Goal: Task Accomplishment & Management: Manage account settings

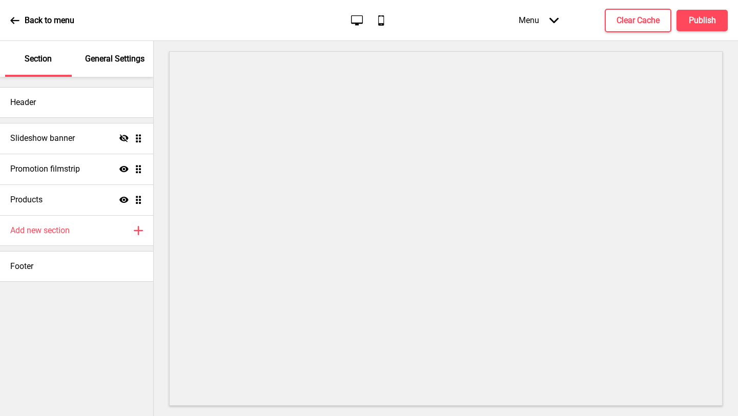
click at [125, 58] on p "General Settings" at bounding box center [114, 58] width 59 height 11
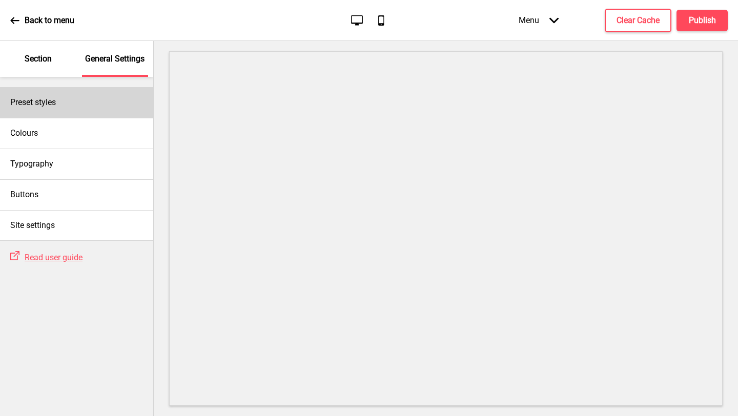
click at [82, 103] on div "Preset styles" at bounding box center [76, 102] width 153 height 31
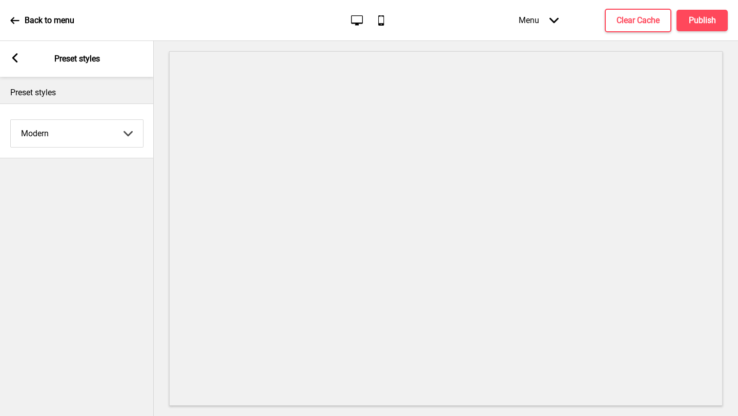
click at [87, 139] on select "Coffee Contrast Dark Earth Marine Minimalist Modern Oddle Pastel Yellow Fruits …" at bounding box center [77, 133] width 132 height 27
select select "minimalist"
click at [11, 120] on select "Coffee Contrast Dark Earth Marine Minimalist Modern Oddle Pastel Yellow Fruits …" at bounding box center [77, 133] width 132 height 27
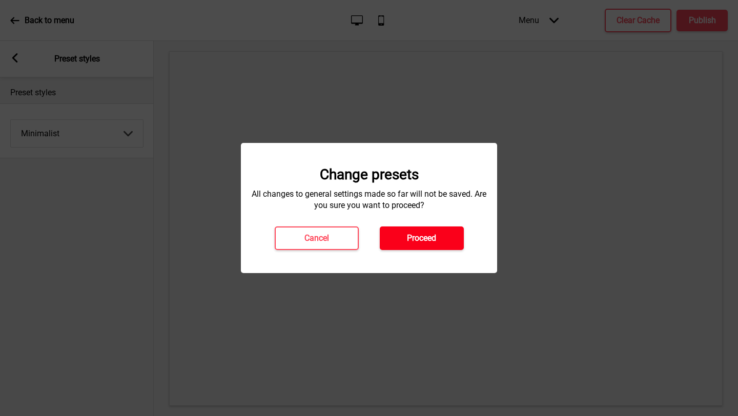
click at [428, 241] on h4 "Proceed" at bounding box center [421, 238] width 29 height 11
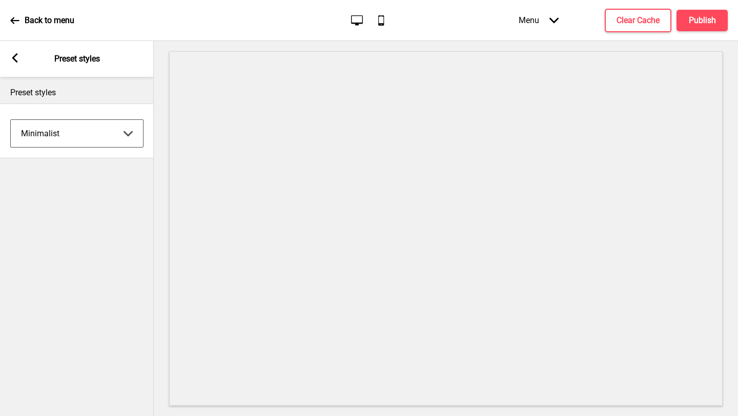
click at [16, 58] on rect at bounding box center [14, 57] width 9 height 9
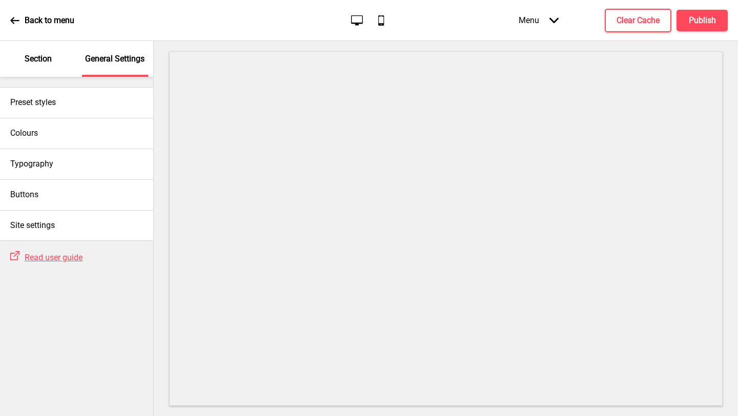
click at [49, 71] on div "Section" at bounding box center [38, 59] width 67 height 36
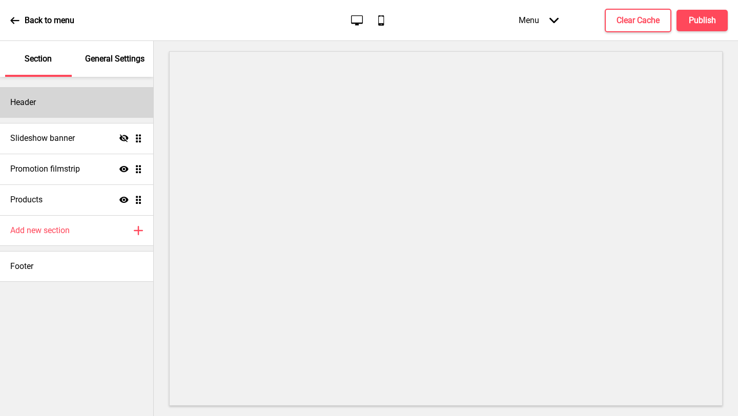
click at [68, 102] on div "Header" at bounding box center [76, 102] width 153 height 31
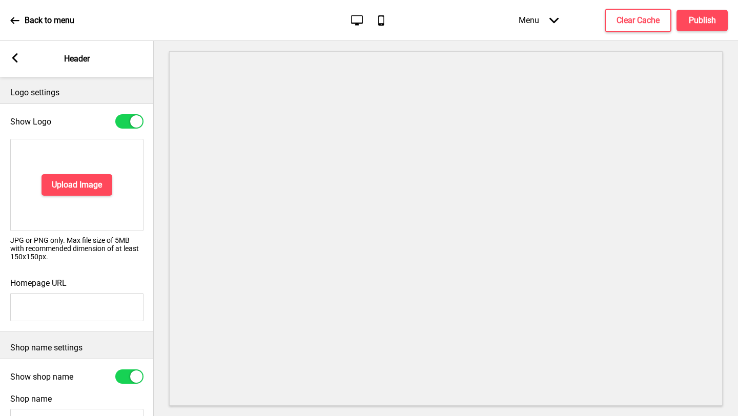
click at [134, 119] on div at bounding box center [136, 121] width 12 height 12
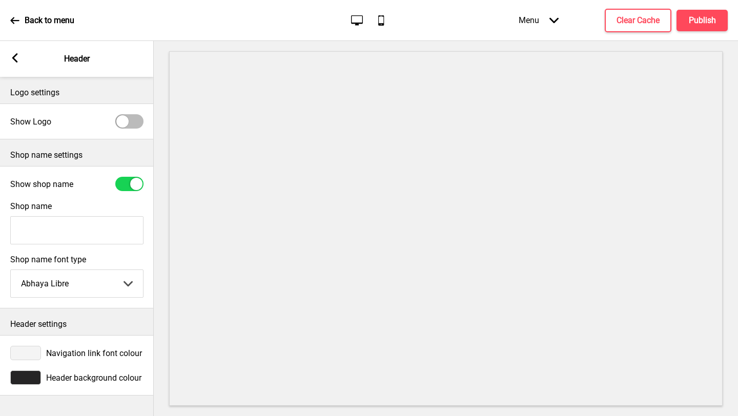
click at [134, 121] on div at bounding box center [129, 121] width 28 height 14
checkbox input "true"
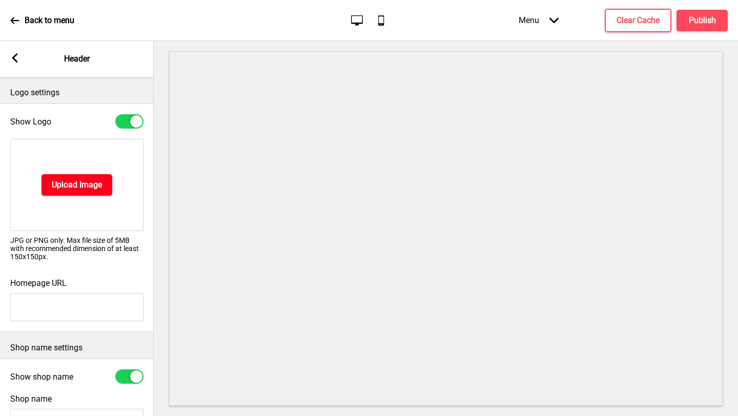
click at [85, 186] on h4 "Upload Image" at bounding box center [77, 184] width 50 height 11
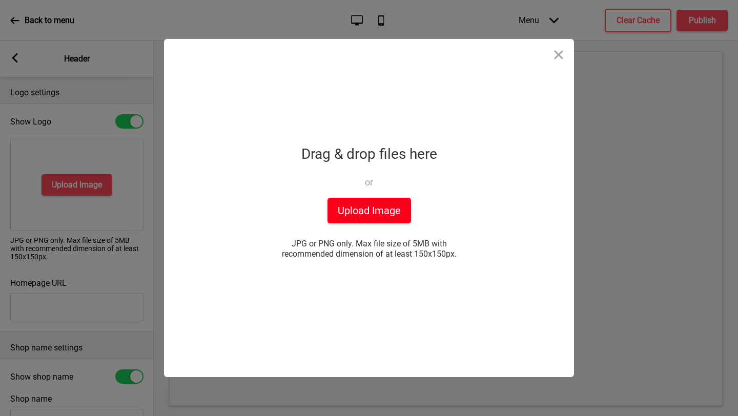
click at [370, 210] on button "Upload Image" at bounding box center [369, 211] width 84 height 26
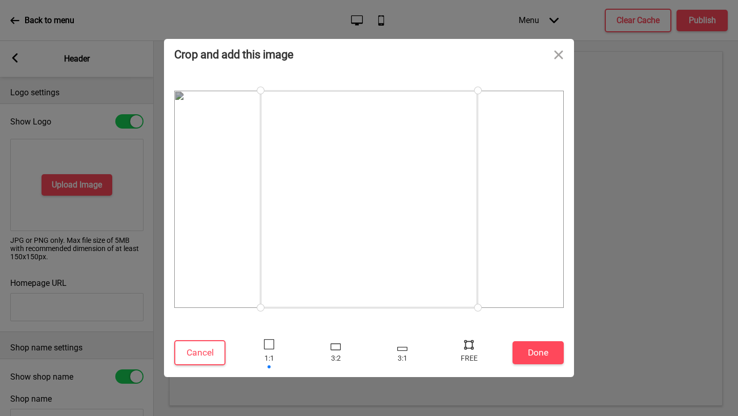
click at [478, 305] on div at bounding box center [478, 308] width 18 height 18
click at [462, 350] on div at bounding box center [468, 344] width 15 height 15
drag, startPoint x: 477, startPoint y: 304, endPoint x: 481, endPoint y: 267, distance: 37.6
click at [481, 267] on div at bounding box center [481, 267] width 18 height 18
drag, startPoint x: 480, startPoint y: 89, endPoint x: 468, endPoint y: 133, distance: 45.0
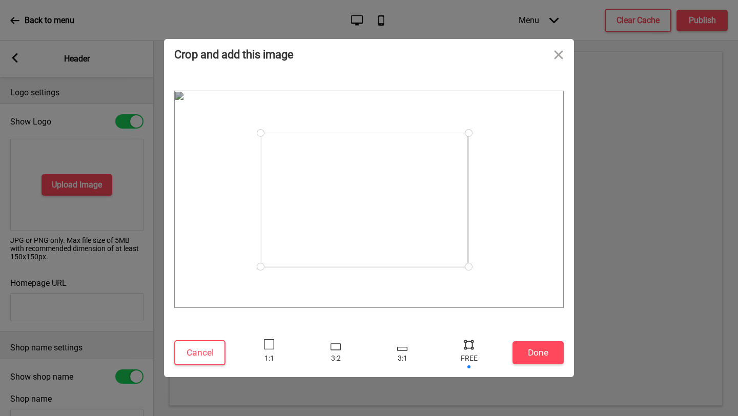
click at [468, 133] on div at bounding box center [469, 133] width 18 height 18
drag, startPoint x: 467, startPoint y: 267, endPoint x: 480, endPoint y: 263, distance: 13.2
click at [480, 263] on div at bounding box center [481, 264] width 18 height 18
click at [394, 227] on div at bounding box center [374, 198] width 220 height 131
click at [481, 297] on div at bounding box center [369, 199] width 392 height 219
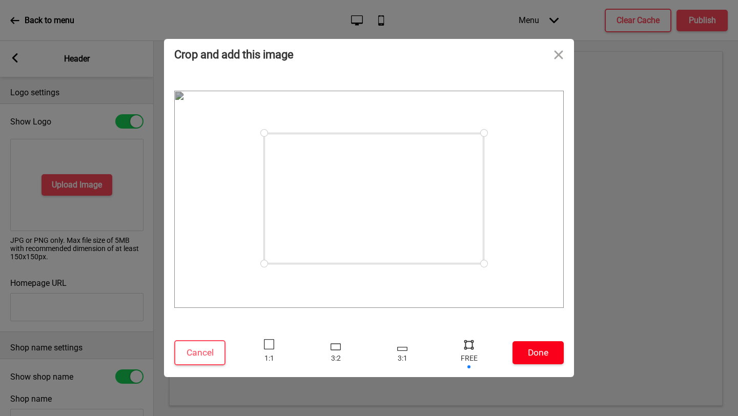
click at [545, 349] on button "Done" at bounding box center [538, 352] width 51 height 23
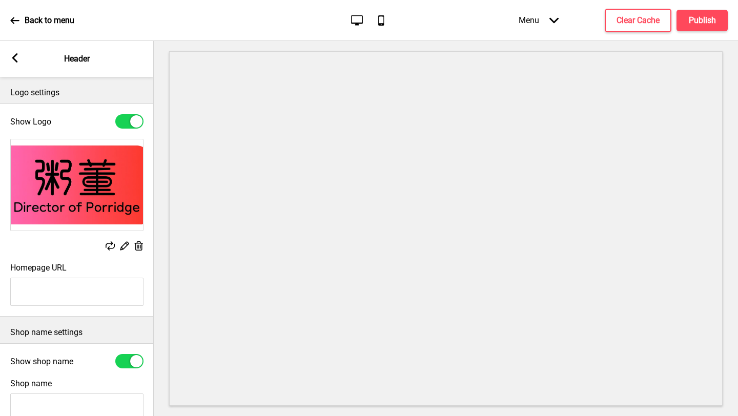
click at [121, 186] on img at bounding box center [77, 184] width 132 height 91
click at [124, 247] on rect at bounding box center [124, 245] width 11 height 11
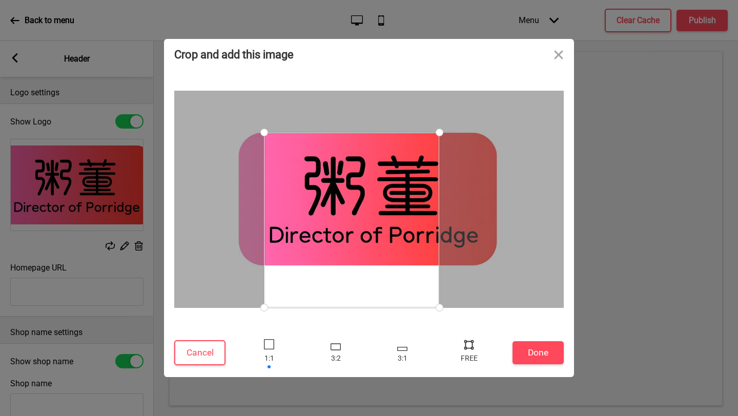
drag, startPoint x: 394, startPoint y: 263, endPoint x: 436, endPoint y: 295, distance: 52.0
click at [435, 294] on div at bounding box center [369, 199] width 390 height 217
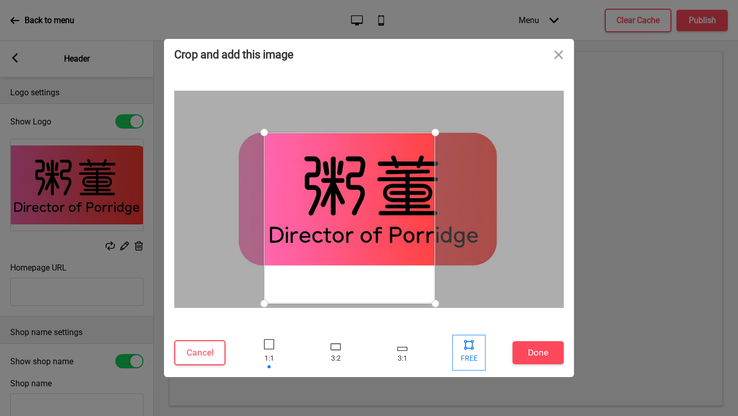
click at [469, 349] on div at bounding box center [468, 344] width 15 height 15
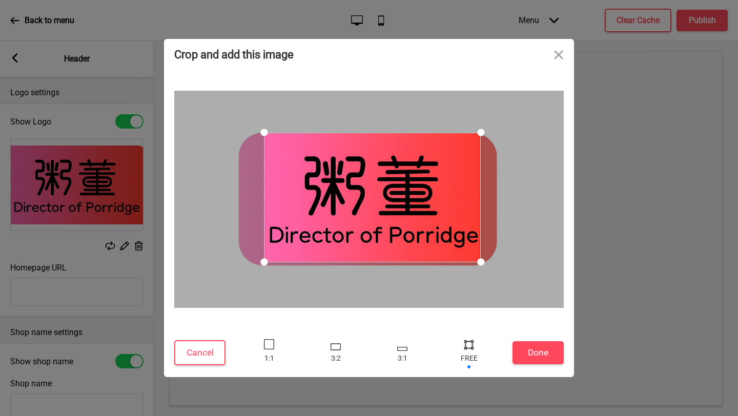
drag, startPoint x: 437, startPoint y: 305, endPoint x: 481, endPoint y: 262, distance: 61.2
click at [481, 262] on div at bounding box center [481, 262] width 18 height 18
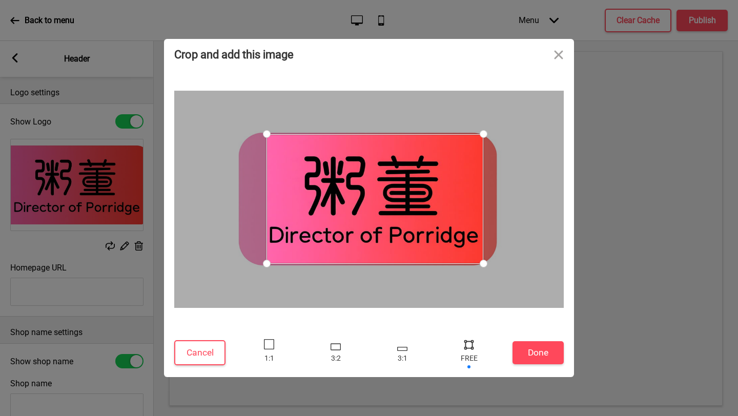
click at [441, 235] on div at bounding box center [375, 199] width 217 height 130
click at [441, 235] on div at bounding box center [373, 199] width 217 height 130
click at [542, 349] on button "Done" at bounding box center [538, 352] width 51 height 23
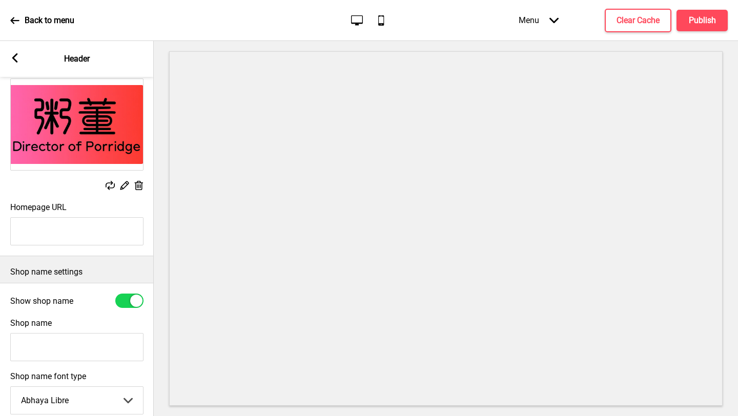
scroll to position [167, 0]
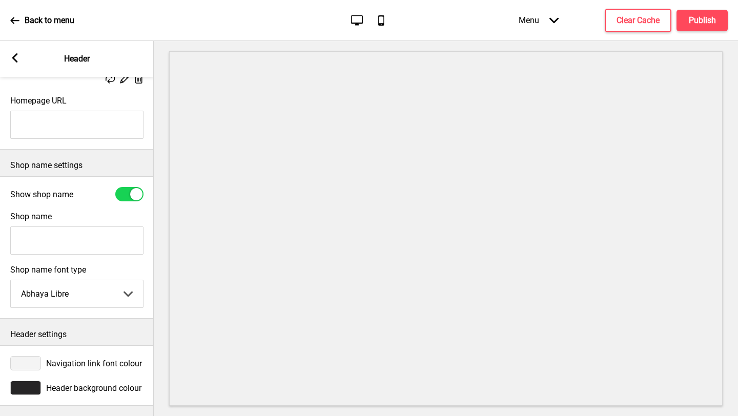
click at [71, 388] on span "Header background colour" at bounding box center [93, 388] width 95 height 10
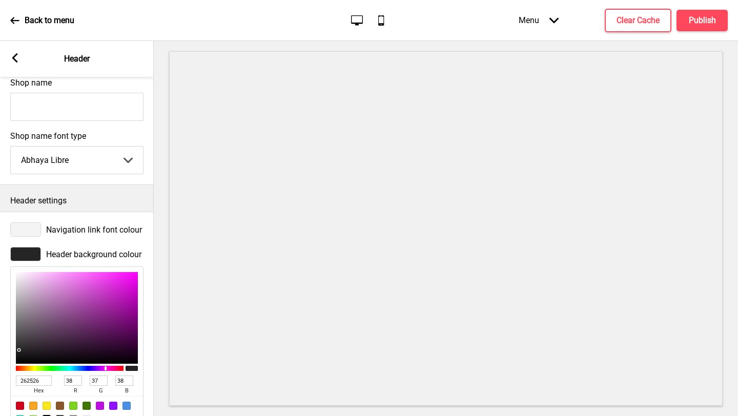
scroll to position [335, 0]
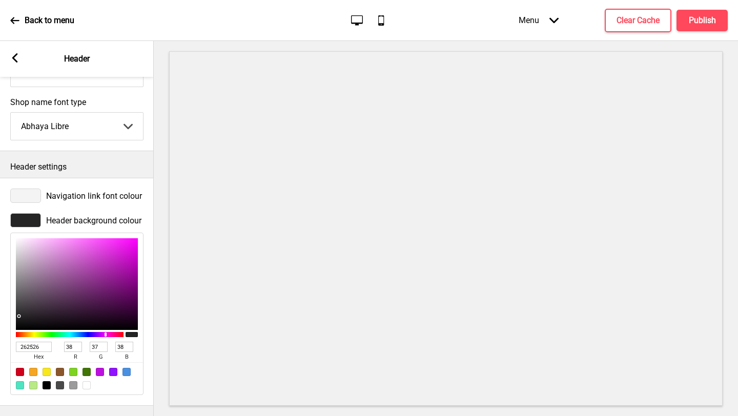
drag, startPoint x: 39, startPoint y: 346, endPoint x: 0, endPoint y: 346, distance: 39.0
click at [0, 346] on div "Header background colour 262526 hex 38 r 37 g 38 b 100 a" at bounding box center [77, 304] width 154 height 192
paste input "fe3e3a"
type input "fe3e3a"
type input "254"
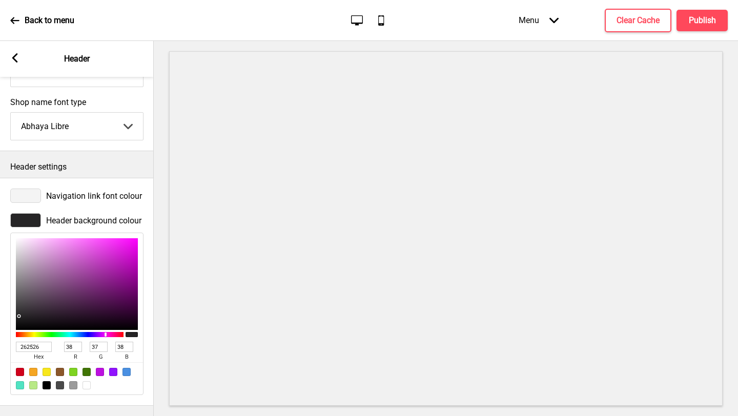
type input "62"
type input "58"
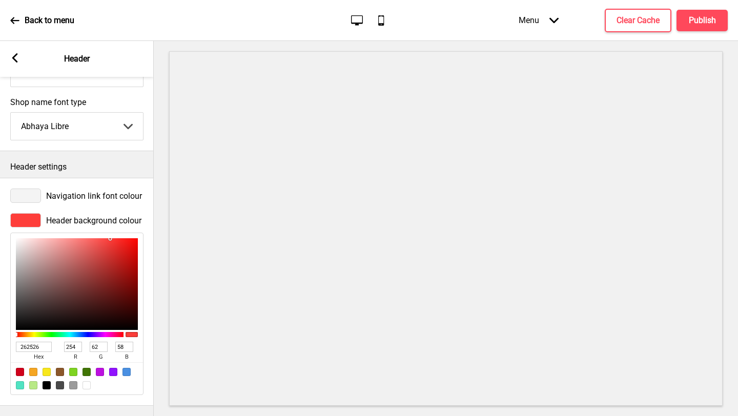
type input "FE3E3A"
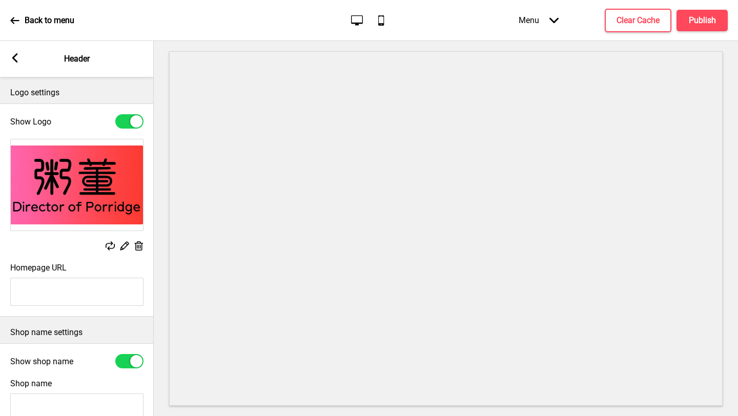
click at [11, 60] on rect at bounding box center [14, 57] width 9 height 9
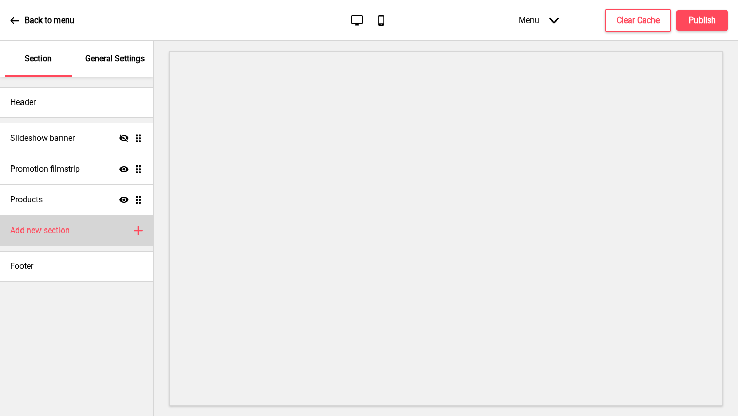
click at [95, 229] on div "Add new section Plus" at bounding box center [76, 230] width 153 height 31
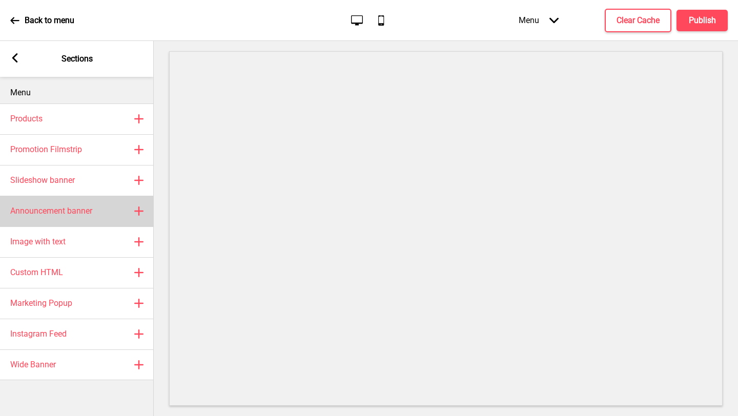
click at [89, 209] on h4 "Announcement banner" at bounding box center [51, 211] width 82 height 11
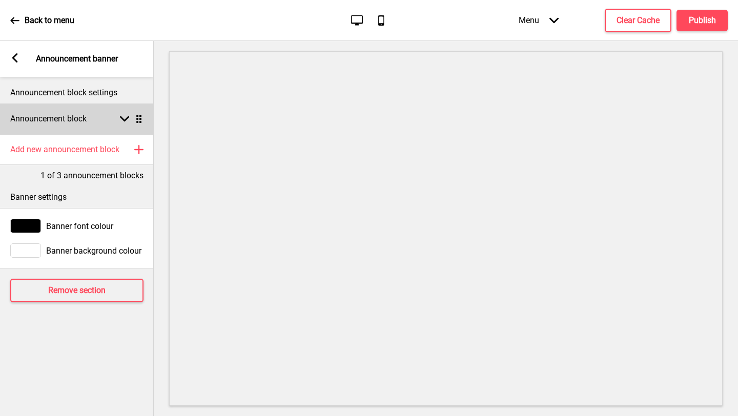
click at [126, 121] on rect at bounding box center [124, 118] width 9 height 9
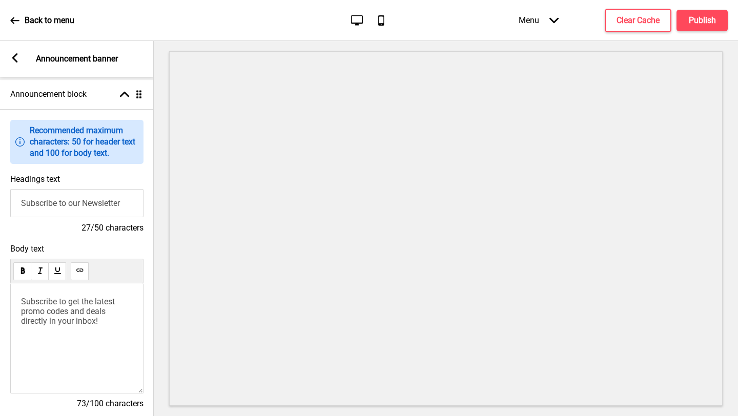
scroll to position [34, 0]
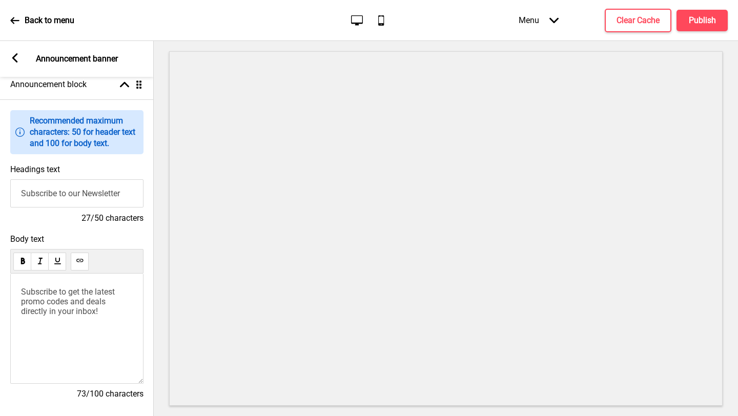
click at [86, 305] on span "Subscribe to get the latest promo codes and deals directly in your inbox!" at bounding box center [69, 301] width 96 height 29
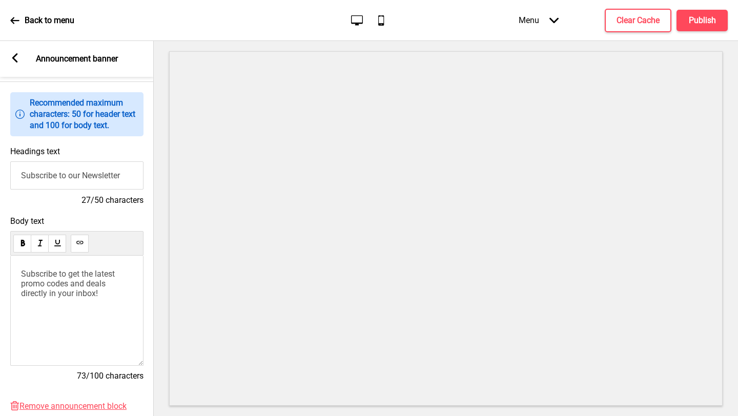
scroll to position [65, 0]
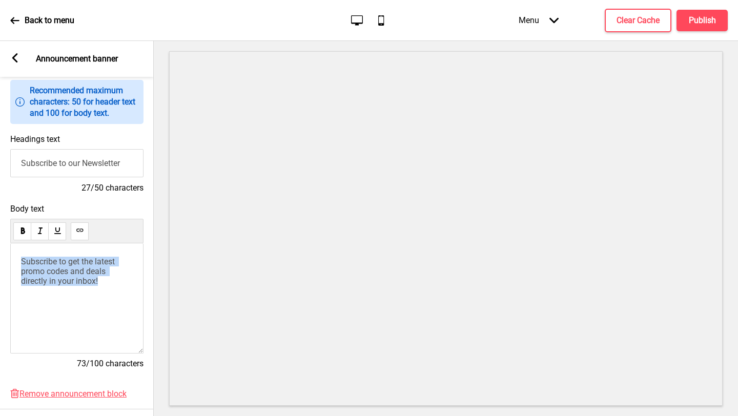
drag, startPoint x: 109, startPoint y: 282, endPoint x: 0, endPoint y: 246, distance: 114.6
click at [0, 246] on div "Body text Subscribe to get the latest promo codes and deals directly in your in…" at bounding box center [77, 291] width 154 height 185
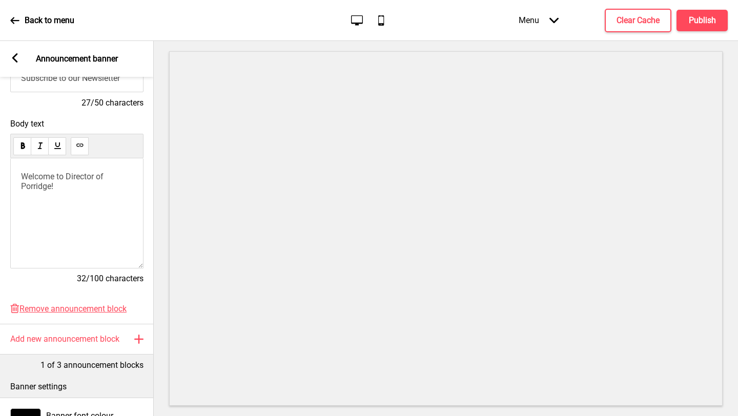
scroll to position [101, 0]
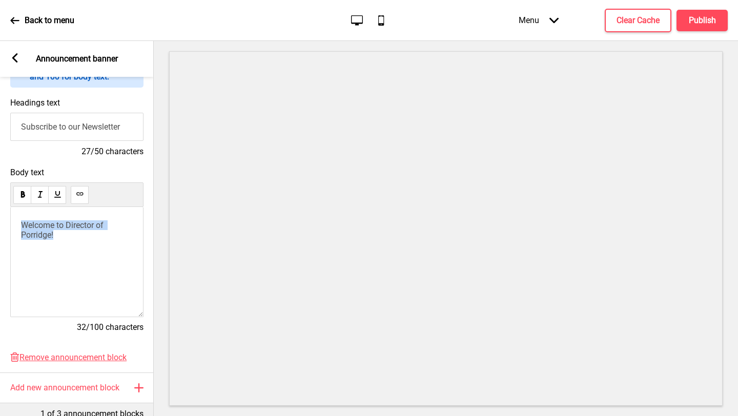
drag, startPoint x: 81, startPoint y: 235, endPoint x: 0, endPoint y: 213, distance: 84.4
click at [0, 215] on div "Body text Welcome to Director of Porridge! 32/100 characters" at bounding box center [77, 254] width 154 height 185
drag, startPoint x: 120, startPoint y: 126, endPoint x: 0, endPoint y: 119, distance: 120.1
click at [0, 124] on div "Headings text Subscribe to our Newsletter 27/50 characters" at bounding box center [77, 128] width 154 height 70
paste input "Welcome to Director of Porridge!"
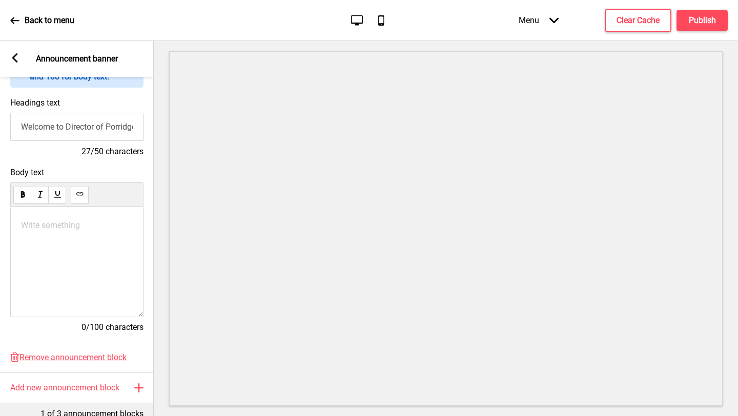
scroll to position [0, 10]
type input "Welcome to Director of Porridge!"
click at [80, 223] on p "Write something ﻿" at bounding box center [77, 225] width 112 height 10
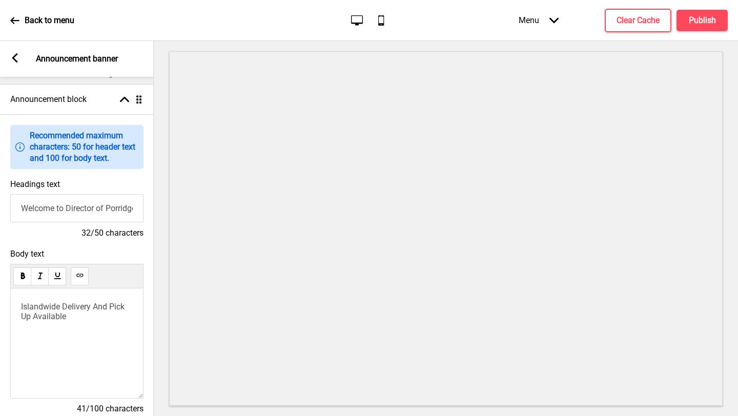
scroll to position [0, 0]
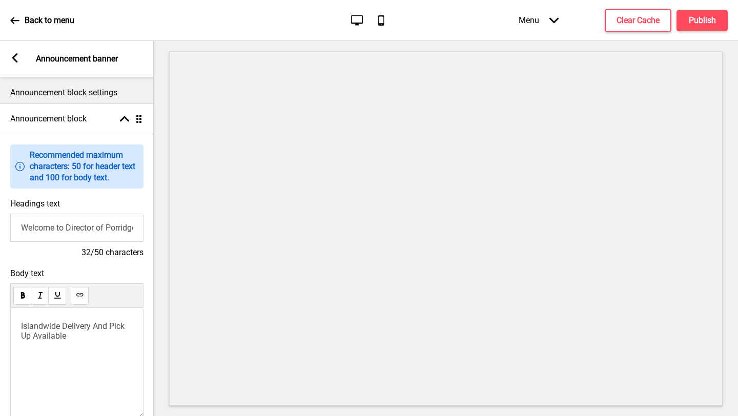
click at [16, 54] on icon at bounding box center [15, 57] width 6 height 9
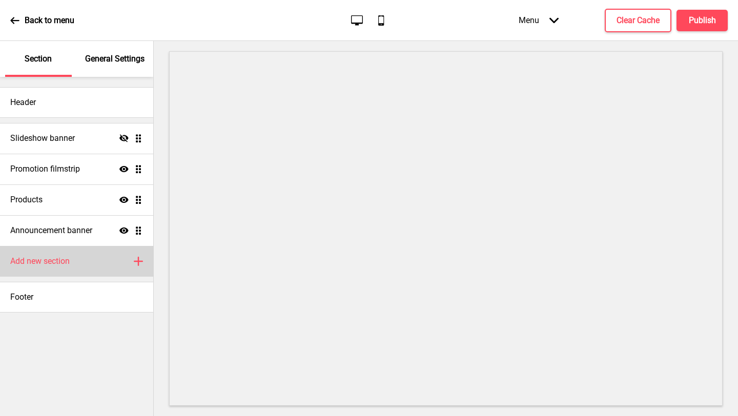
click at [88, 264] on div "Add new section Plus" at bounding box center [76, 261] width 153 height 31
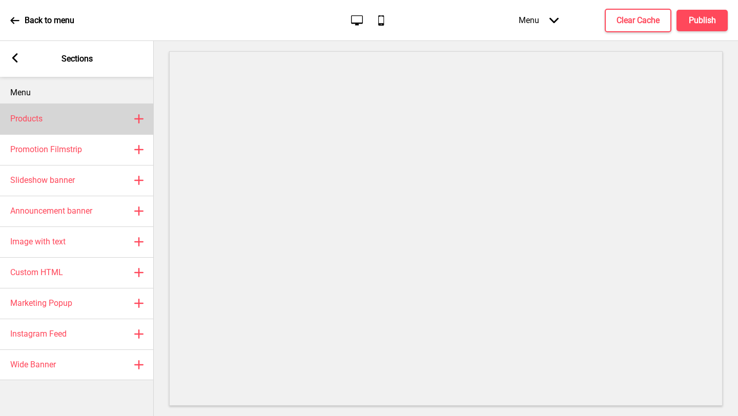
click at [74, 124] on div "Products Plus" at bounding box center [77, 119] width 154 height 31
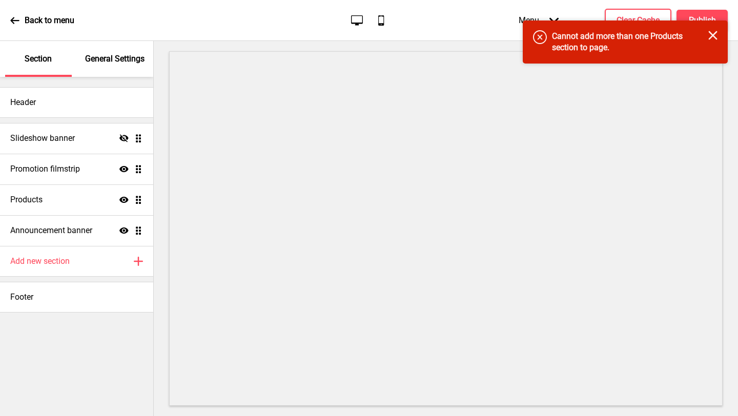
click at [712, 36] on rect at bounding box center [712, 35] width 9 height 9
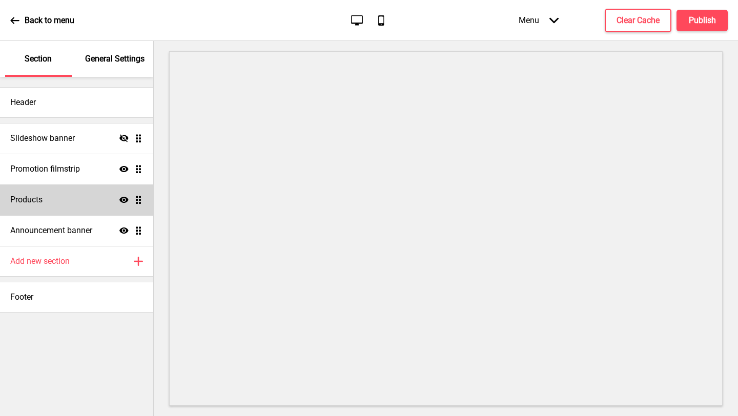
click at [68, 201] on div "Products Show Drag" at bounding box center [76, 200] width 153 height 31
select select "side"
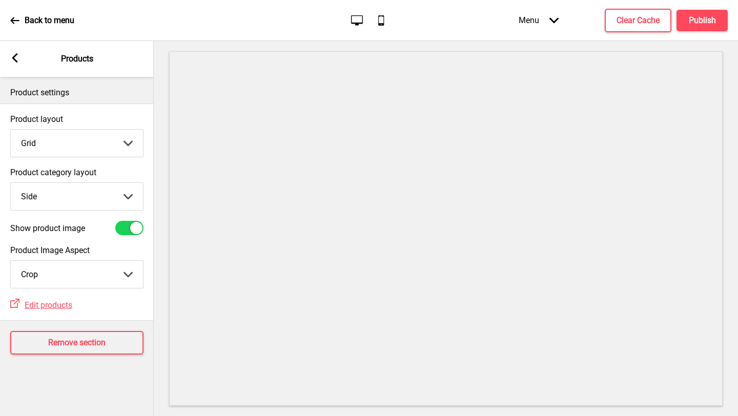
click at [14, 60] on icon at bounding box center [15, 57] width 6 height 9
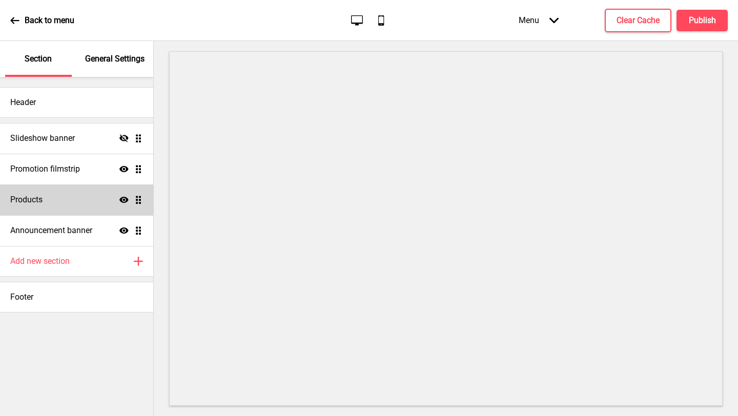
click at [78, 189] on div "Products Show Drag" at bounding box center [76, 200] width 153 height 31
select select "side"
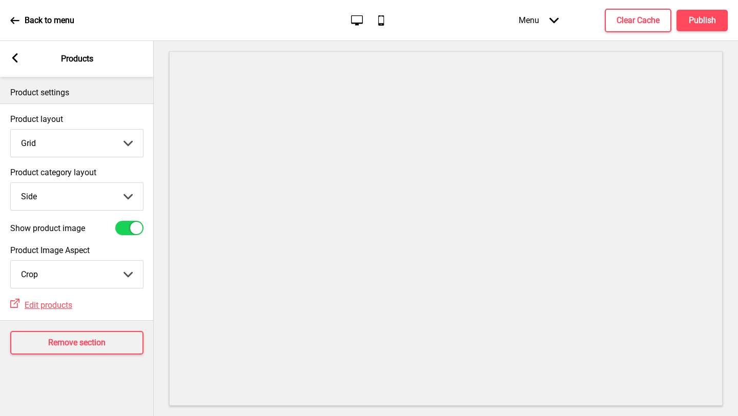
click at [85, 148] on select "Grid List" at bounding box center [77, 143] width 132 height 27
click at [11, 130] on select "Grid List" at bounding box center [77, 143] width 132 height 27
click at [52, 306] on span "Edit products" at bounding box center [49, 305] width 48 height 10
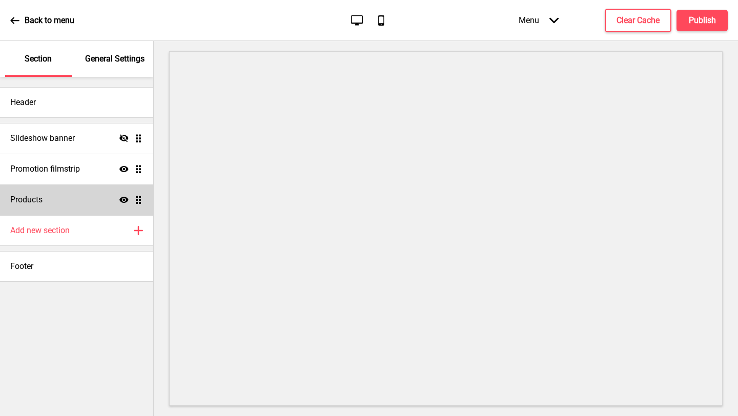
click at [91, 201] on div "Products Show Drag" at bounding box center [76, 200] width 153 height 31
select select "side"
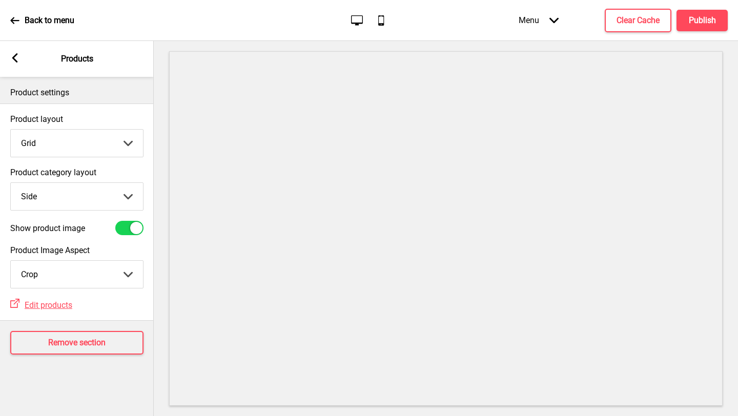
click at [16, 55] on icon at bounding box center [15, 57] width 6 height 9
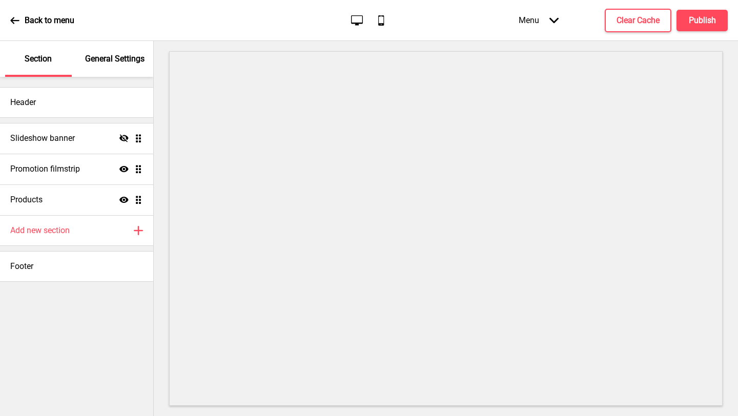
click at [15, 16] on icon at bounding box center [14, 20] width 9 height 9
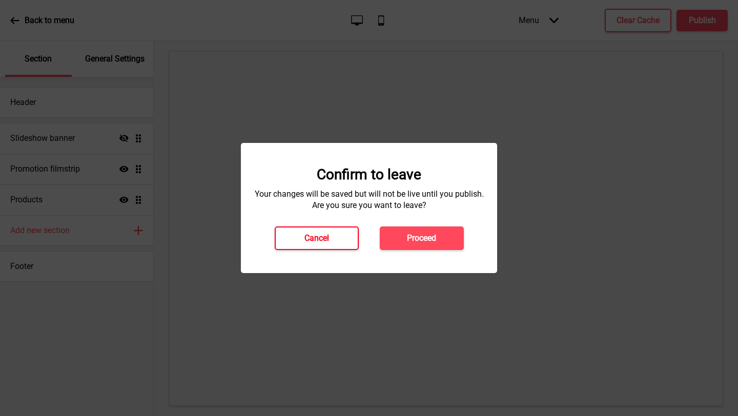
click at [321, 242] on h4 "Cancel" at bounding box center [316, 238] width 25 height 11
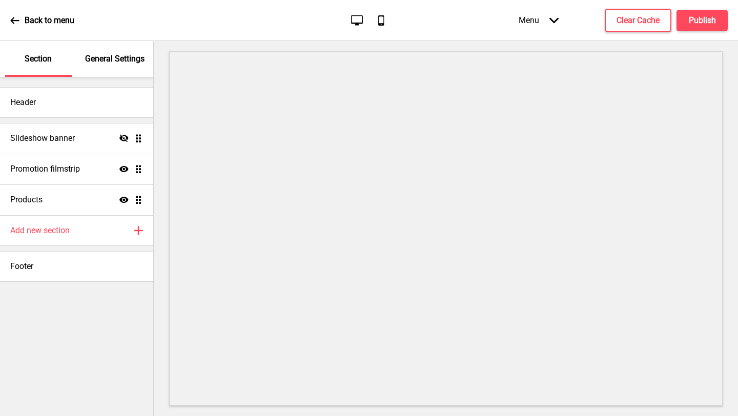
click at [113, 67] on div "General Settings" at bounding box center [115, 59] width 67 height 36
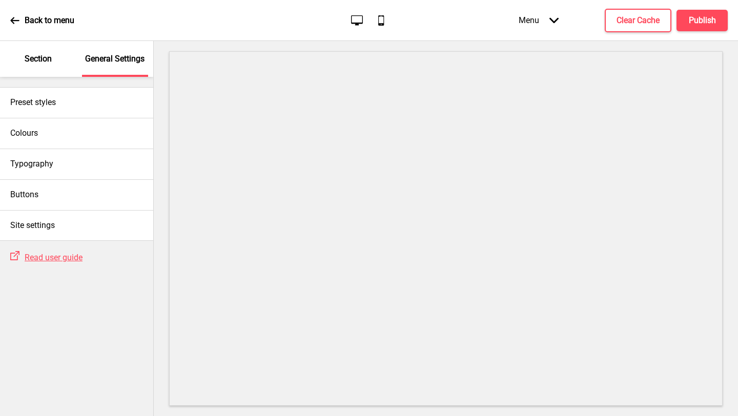
click at [24, 59] on div "Section" at bounding box center [38, 59] width 67 height 36
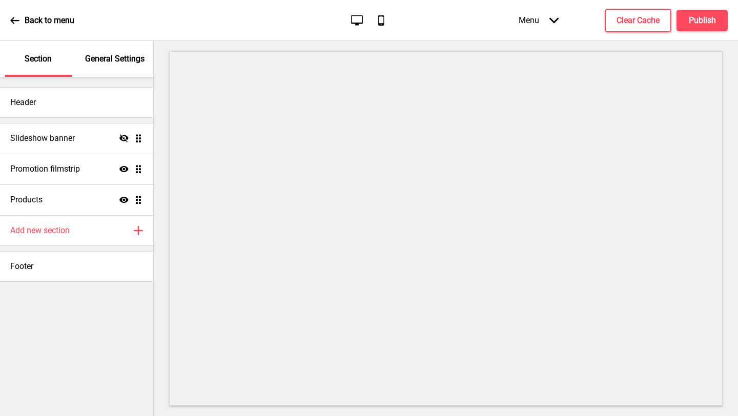
click at [21, 22] on div "Back to menu" at bounding box center [42, 21] width 64 height 28
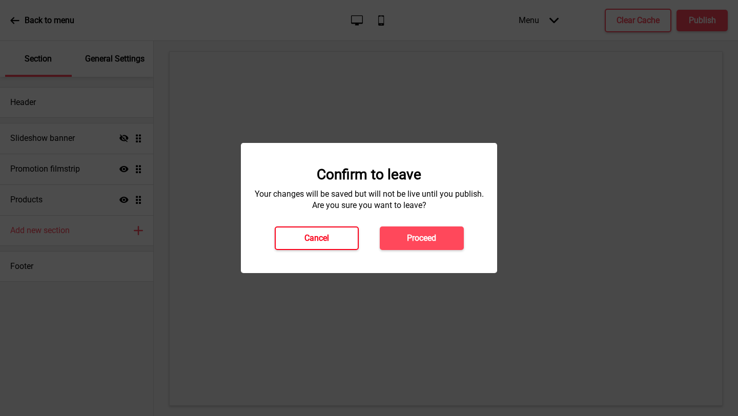
click at [316, 237] on h4 "Cancel" at bounding box center [316, 238] width 25 height 11
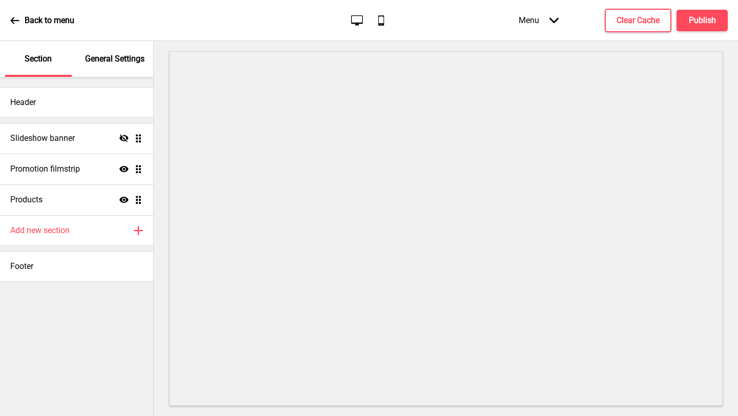
click at [542, 23] on div "Menu Arrow down" at bounding box center [538, 20] width 60 height 30
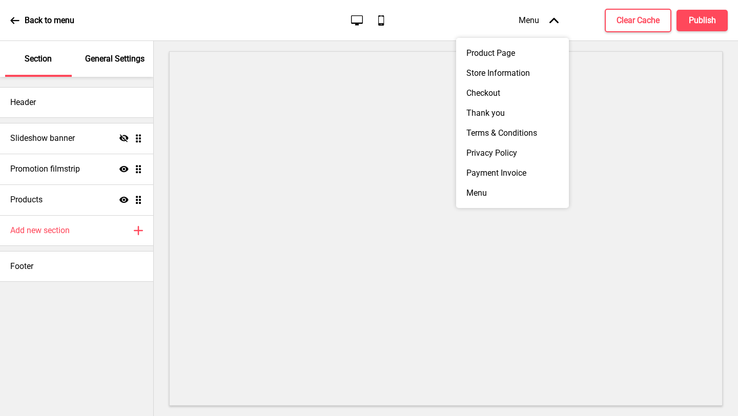
click at [554, 22] on icon "Arrow up" at bounding box center [553, 20] width 9 height 9
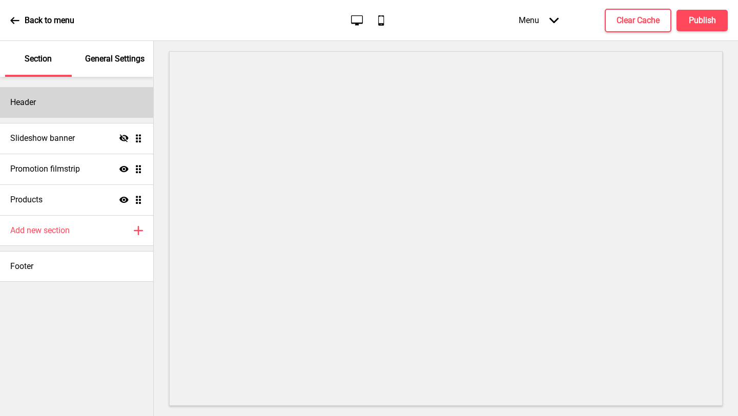
click at [57, 114] on div "Header" at bounding box center [76, 102] width 153 height 31
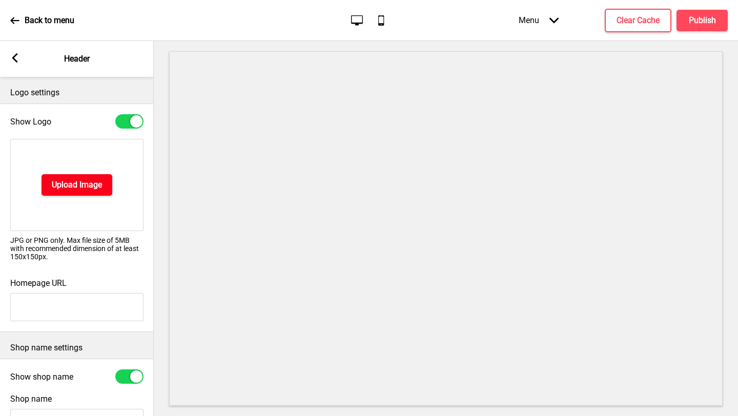
click at [72, 175] on button "Upload Image" at bounding box center [77, 185] width 71 height 22
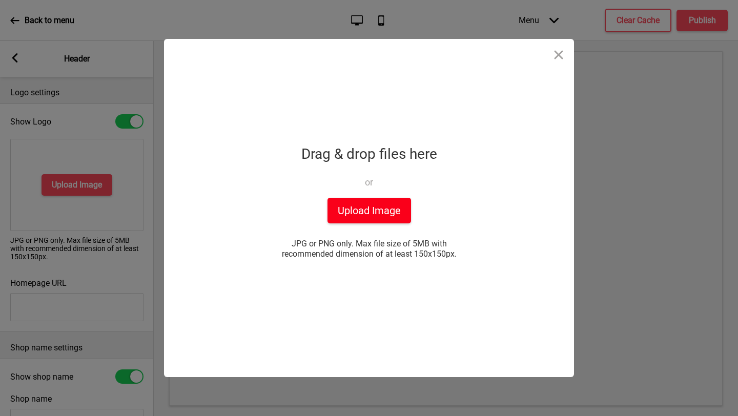
click at [375, 215] on button "Upload Image" at bounding box center [369, 211] width 84 height 26
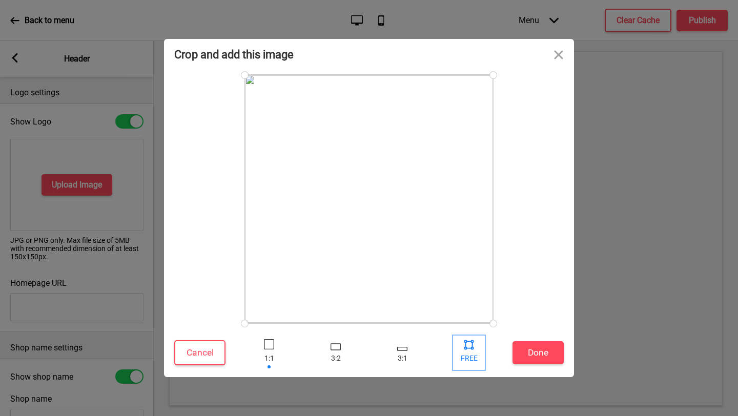
click at [474, 347] on div at bounding box center [468, 344] width 15 height 15
drag, startPoint x: 492, startPoint y: 323, endPoint x: 493, endPoint y: 263, distance: 60.0
click at [493, 263] on div at bounding box center [493, 263] width 18 height 18
drag, startPoint x: 492, startPoint y: 77, endPoint x: 494, endPoint y: 132, distance: 54.3
click at [494, 132] on div at bounding box center [493, 132] width 18 height 18
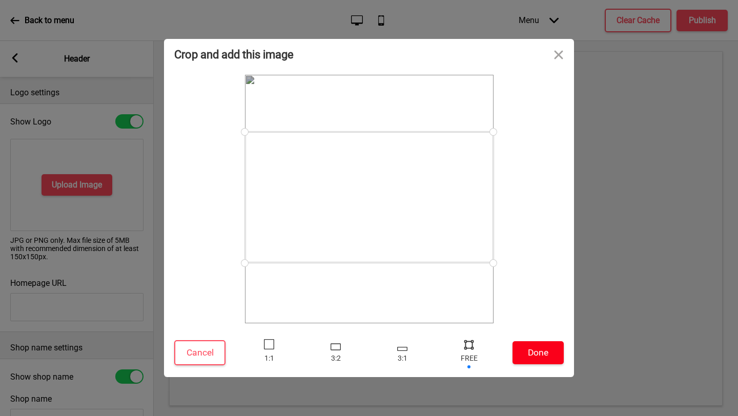
click at [552, 351] on button "Done" at bounding box center [538, 352] width 51 height 23
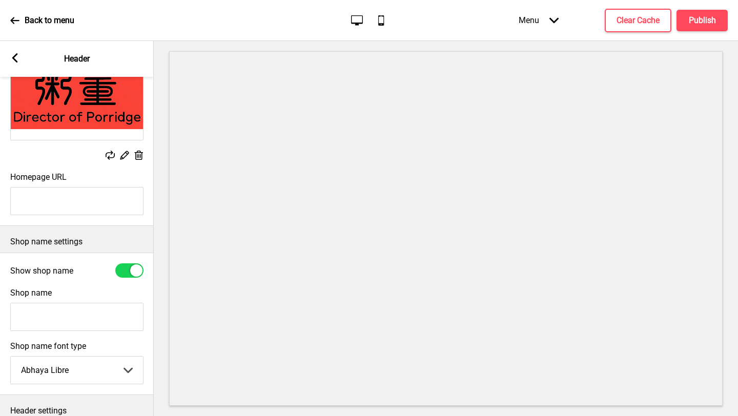
scroll to position [167, 0]
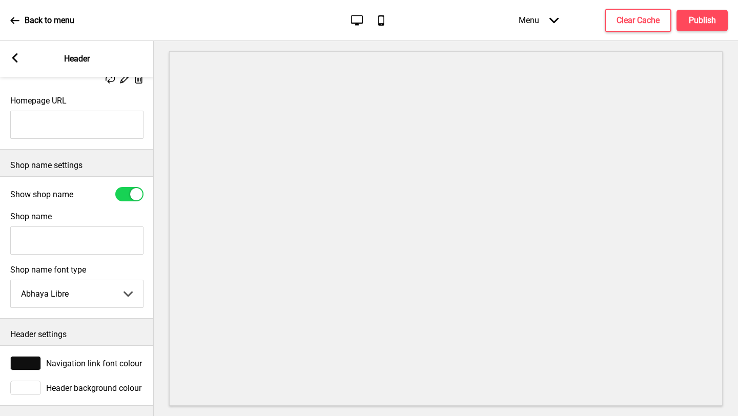
click at [78, 388] on span "Header background colour" at bounding box center [93, 388] width 95 height 10
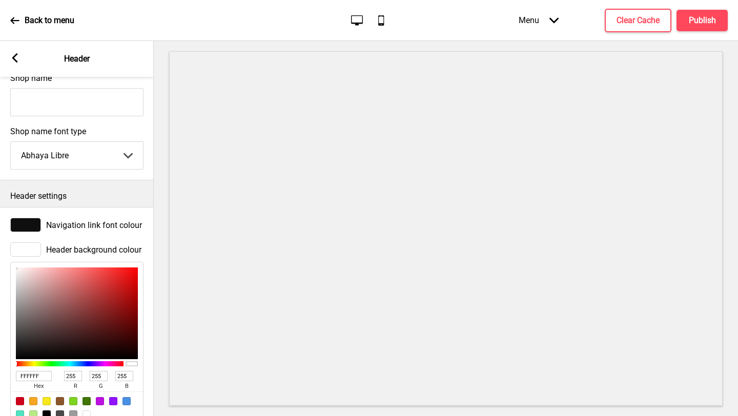
scroll to position [335, 0]
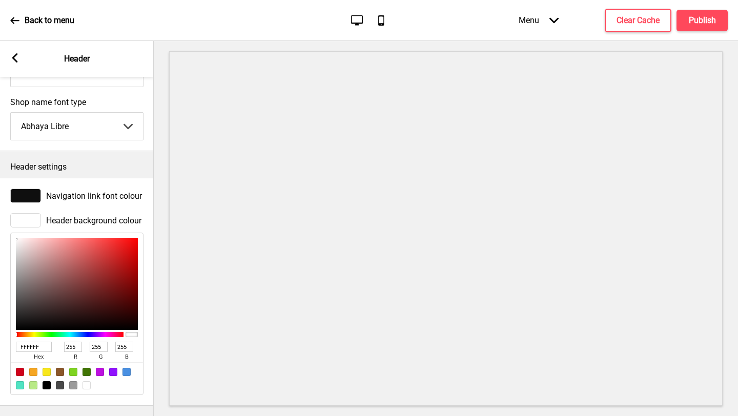
click at [34, 348] on input "FFFFFF" at bounding box center [34, 347] width 36 height 10
paste input "fe3e3a"
type input "fe3e3a"
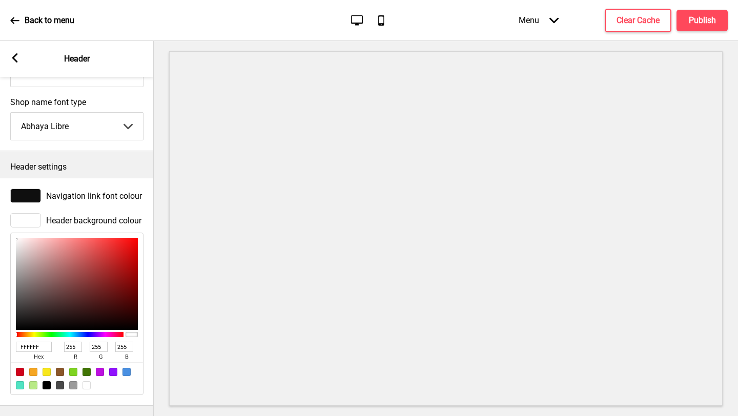
type input "254"
type input "62"
type input "58"
type input "FE3E3A"
click at [85, 199] on span "Navigation link font colour" at bounding box center [94, 196] width 96 height 10
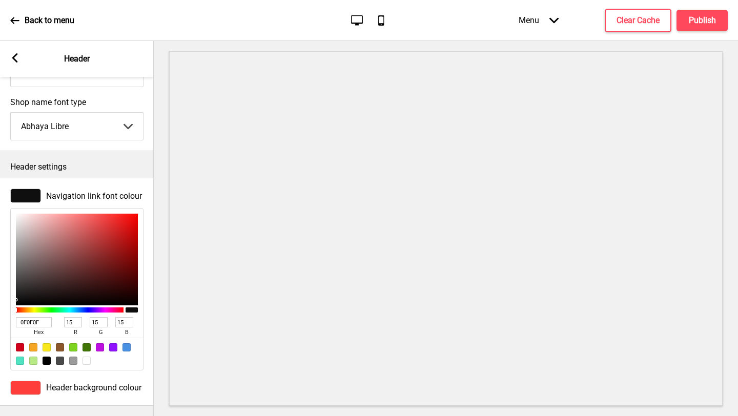
drag, startPoint x: 40, startPoint y: 321, endPoint x: 16, endPoint y: 321, distance: 23.6
click at [16, 321] on input "0F0F0F" at bounding box center [34, 322] width 36 height 10
type input "B19898"
type input "177"
type input "152"
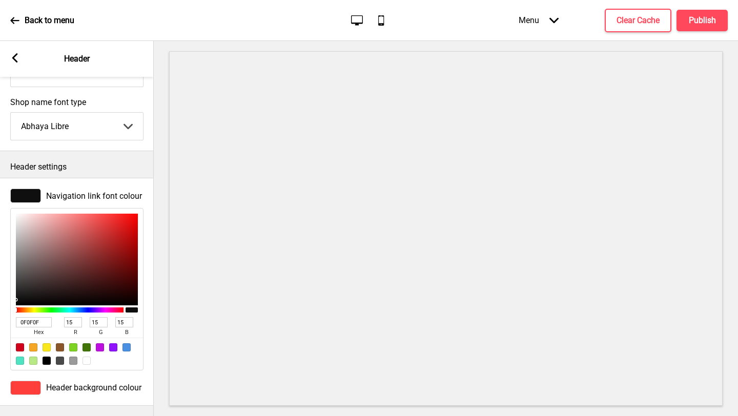
type input "152"
type input "B19999"
type input "153"
type input "C9B6B6"
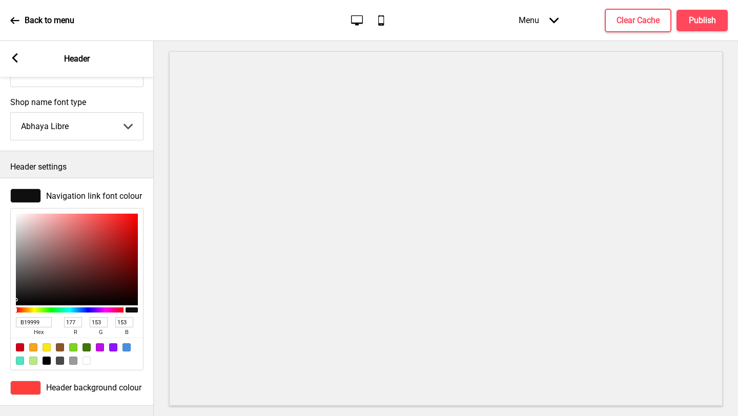
type input "201"
type input "182"
type input "FFF3F3"
type input "255"
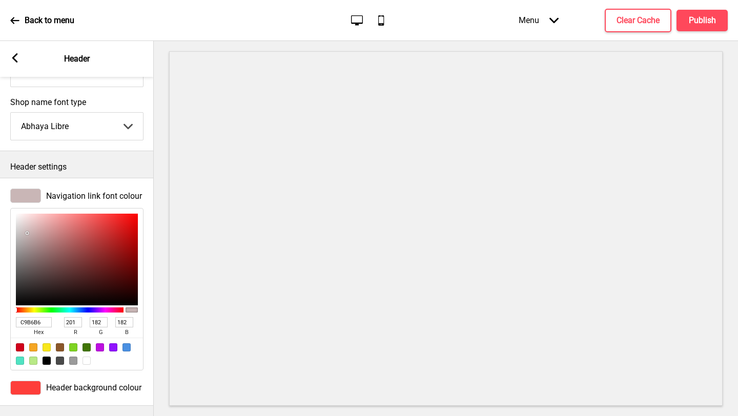
type input "243"
type input "FFF8F8"
type input "248"
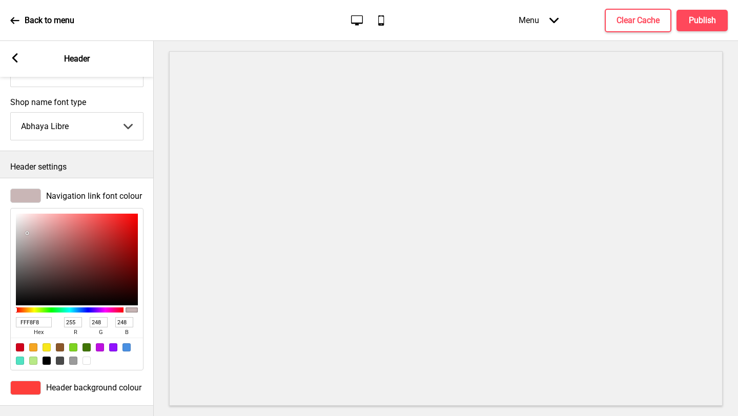
drag, startPoint x: 33, startPoint y: 242, endPoint x: 19, endPoint y: 199, distance: 45.2
click at [19, 199] on div "Navigation link font colour FFF8F8 hex 255 r 248 g 248 b 100 a" at bounding box center [77, 279] width 154 height 192
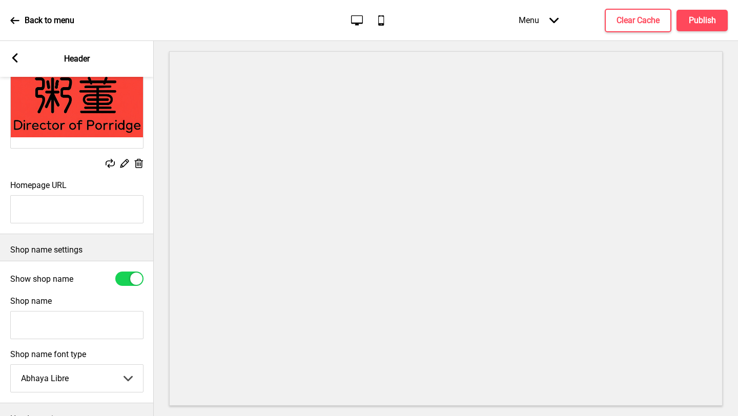
scroll to position [8, 0]
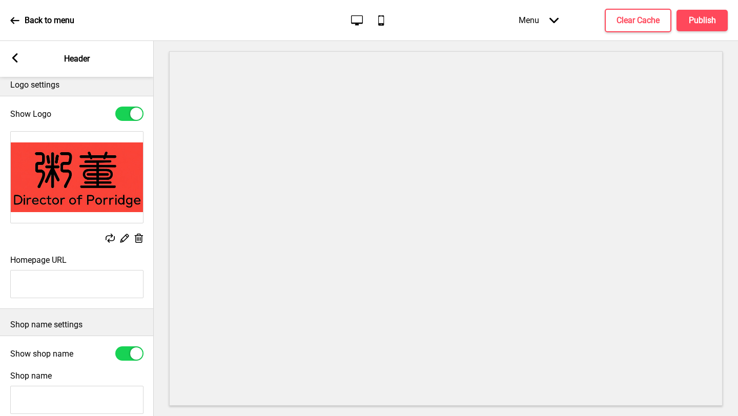
click at [17, 53] on icon at bounding box center [15, 57] width 6 height 9
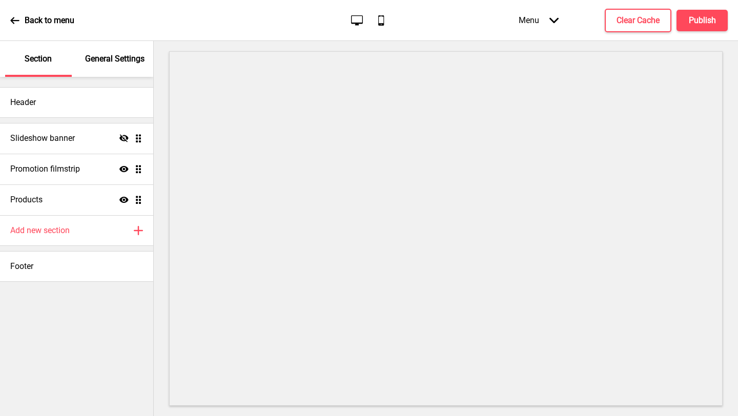
click at [120, 66] on div "General Settings" at bounding box center [115, 59] width 67 height 36
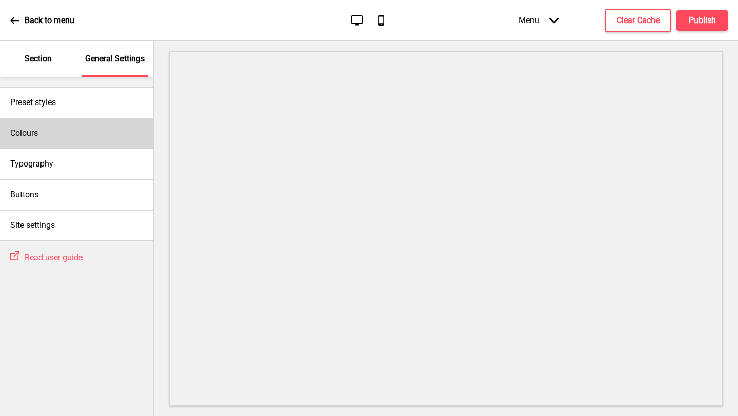
click at [72, 140] on div "Colours" at bounding box center [76, 133] width 153 height 31
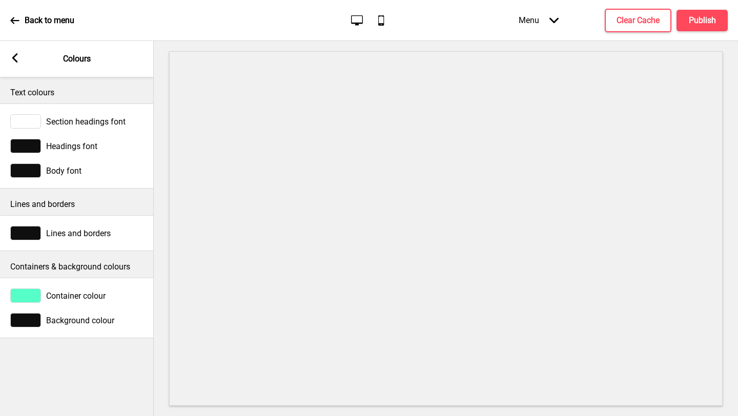
click at [11, 58] on rect at bounding box center [14, 57] width 9 height 9
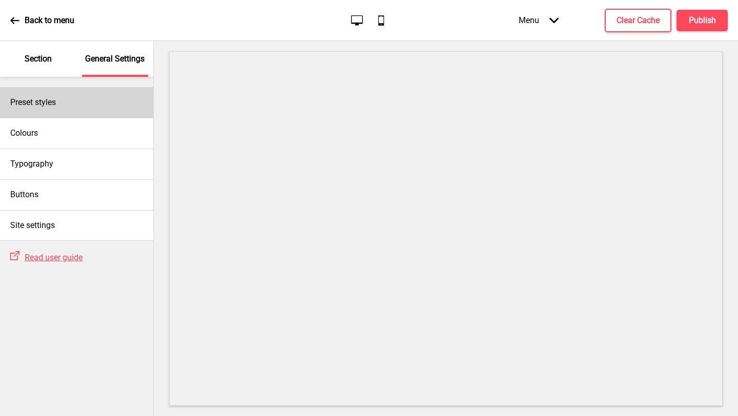
click at [50, 101] on h4 "Preset styles" at bounding box center [33, 102] width 46 height 11
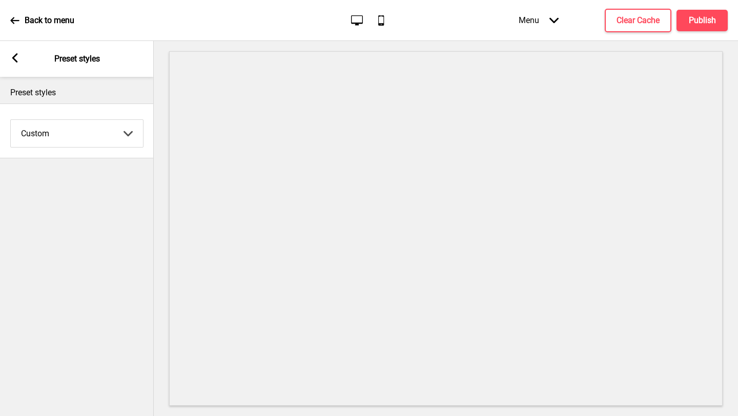
click at [64, 123] on select "Coffee Contrast Dark Earth Marine Minimalist Modern Oddle Pastel Yellow Fruits …" at bounding box center [77, 133] width 132 height 27
select select "minimalist"
click at [11, 120] on select "Coffee Contrast Dark Earth Marine Minimalist Modern Oddle Pastel Yellow Fruits …" at bounding box center [77, 133] width 132 height 27
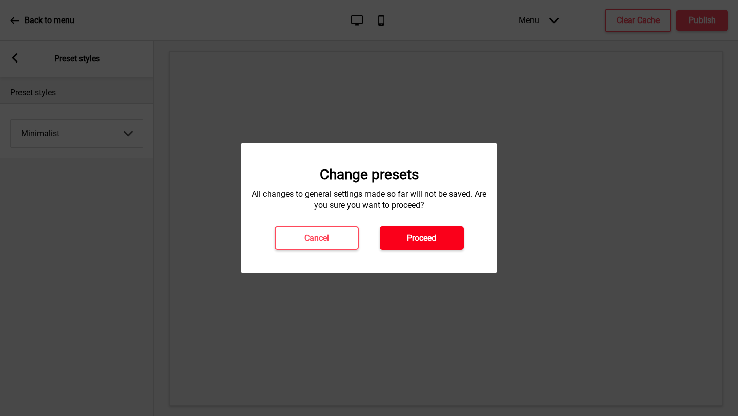
click at [421, 237] on h4 "Proceed" at bounding box center [421, 238] width 29 height 11
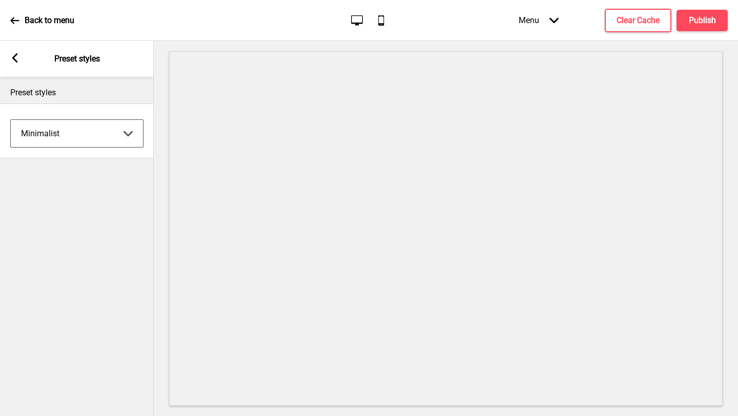
click at [12, 52] on div "Arrow left Preset styles" at bounding box center [77, 59] width 154 height 36
click at [14, 54] on rect at bounding box center [14, 57] width 9 height 9
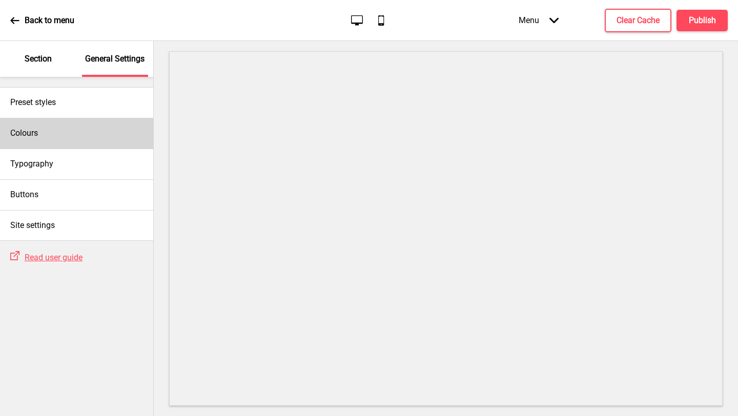
click at [64, 128] on div "Colours" at bounding box center [76, 133] width 153 height 31
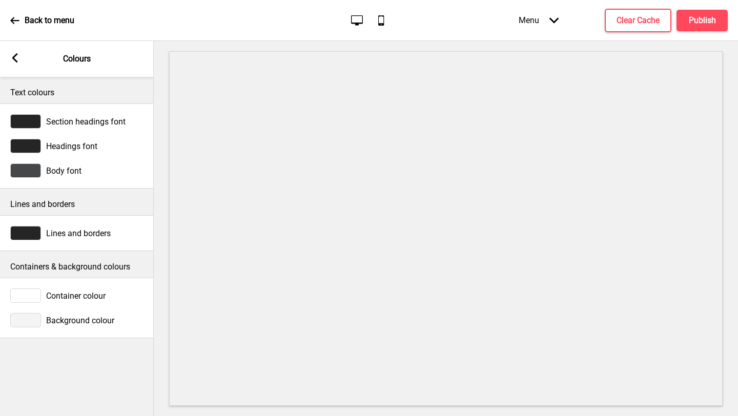
click at [8, 65] on div "Arrow left Colours" at bounding box center [77, 59] width 154 height 36
click at [17, 60] on rect at bounding box center [14, 57] width 9 height 9
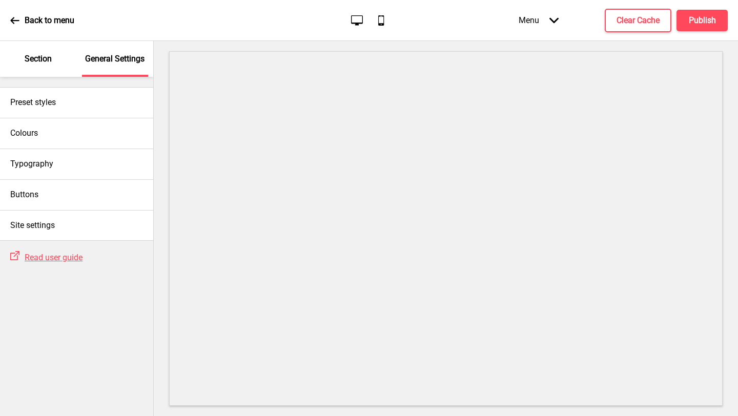
click at [33, 79] on div "Preset styles Colours Typography Buttons Site settings" at bounding box center [76, 159] width 153 height 164
click at [45, 64] on p "Section" at bounding box center [38, 58] width 27 height 11
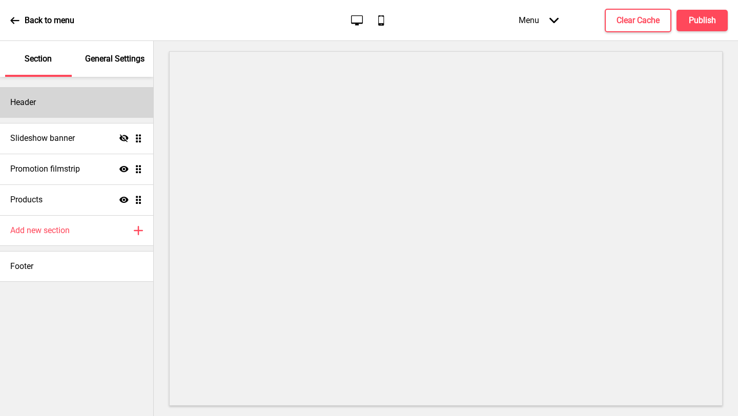
click at [65, 109] on div "Header" at bounding box center [76, 102] width 153 height 31
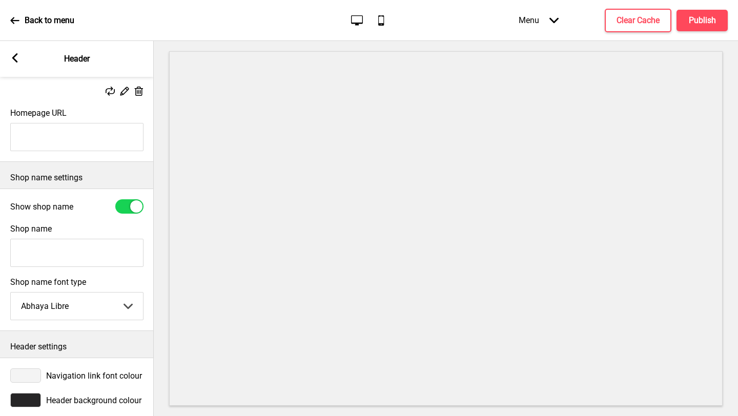
scroll to position [167, 0]
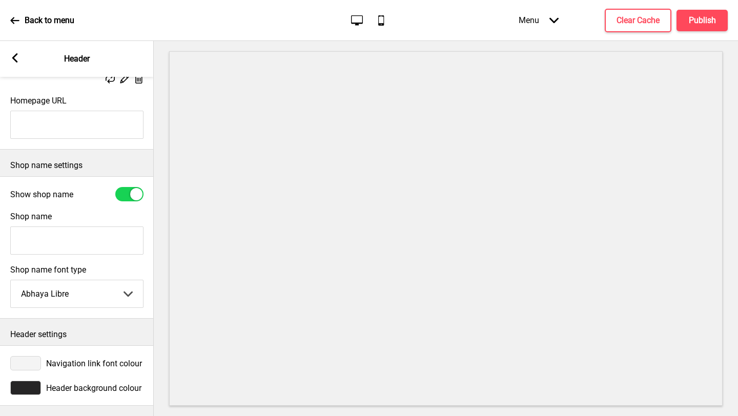
click at [100, 392] on span "Header background colour" at bounding box center [93, 388] width 95 height 10
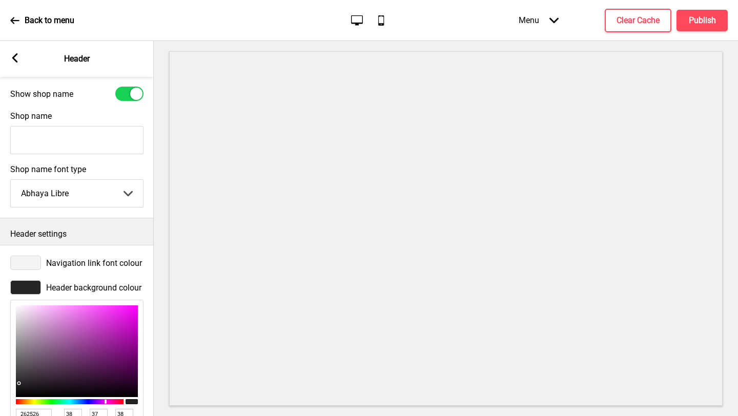
scroll to position [335, 0]
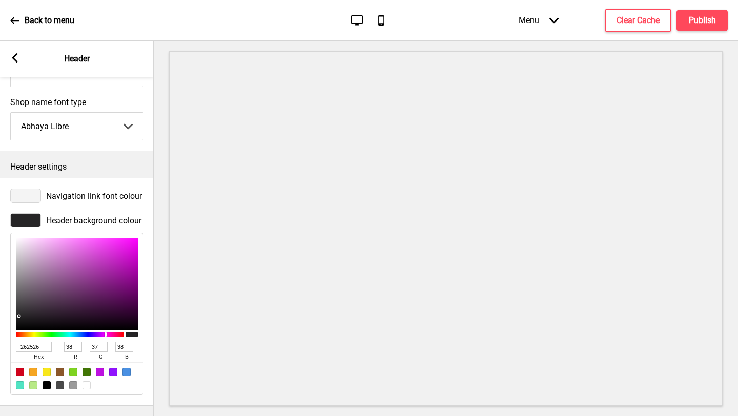
click at [32, 353] on span "hex" at bounding box center [38, 357] width 45 height 10
click at [34, 349] on input "262526" at bounding box center [34, 347] width 36 height 10
paste input "fe3e3a"
type input "fe3e3a"
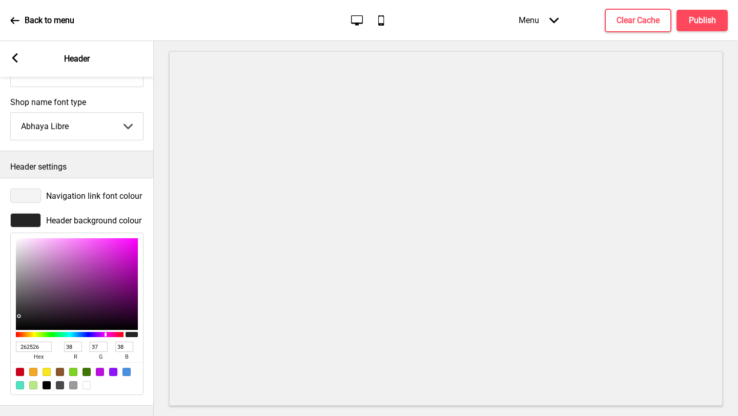
type input "254"
type input "62"
type input "58"
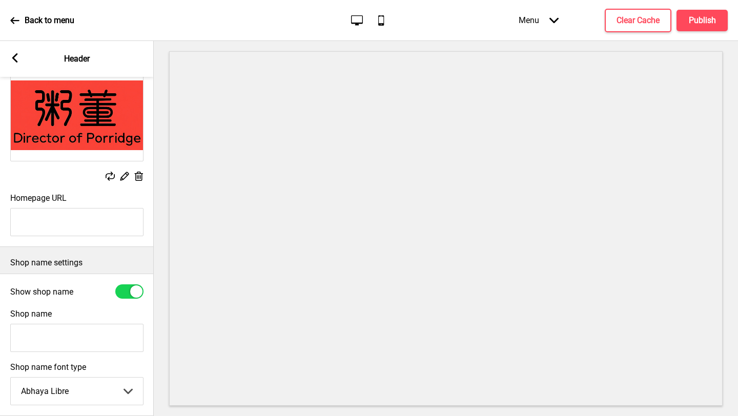
scroll to position [0, 0]
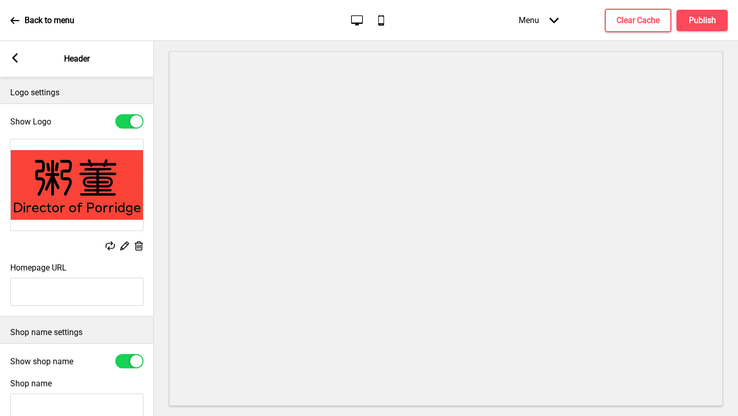
type input "FE3E3A"
click at [17, 58] on rect at bounding box center [14, 57] width 9 height 9
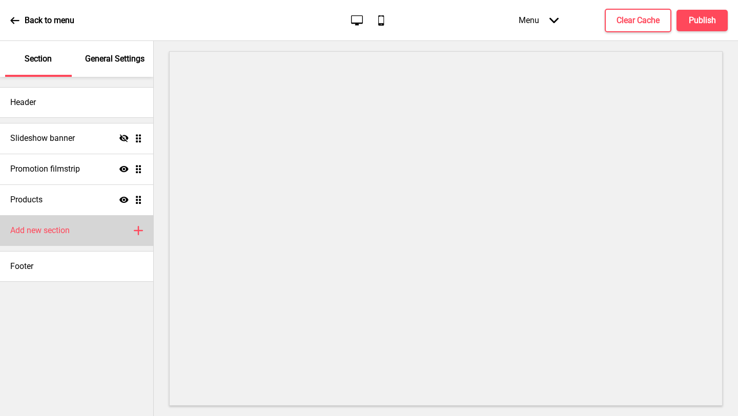
click at [78, 234] on div "Add new section Plus" at bounding box center [76, 230] width 153 height 31
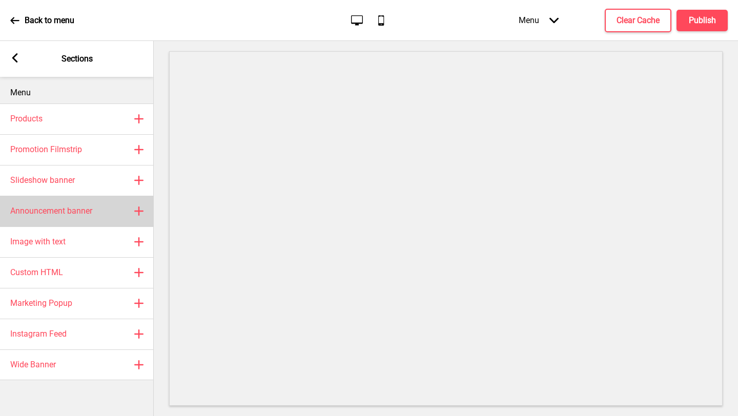
click at [94, 215] on div "Announcement banner Plus" at bounding box center [77, 211] width 154 height 31
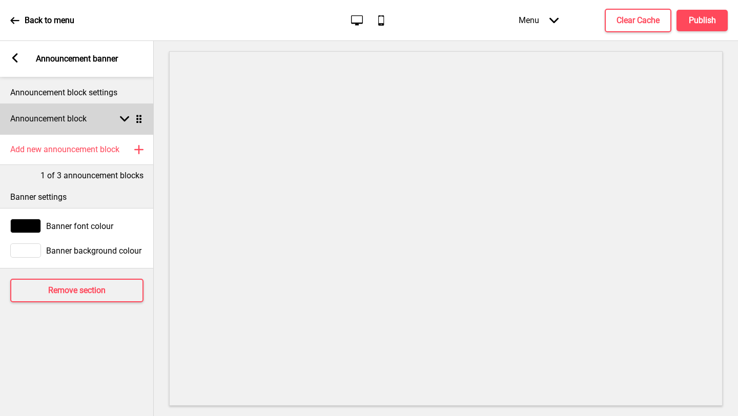
click at [103, 110] on div "Announcement block Arrow down Drag" at bounding box center [77, 119] width 154 height 31
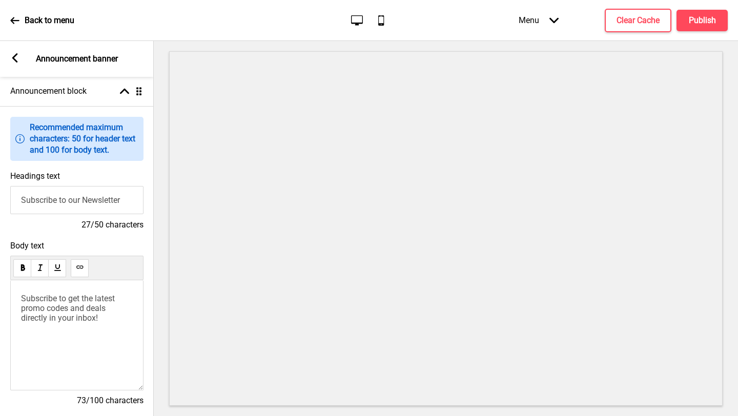
scroll to position [54, 0]
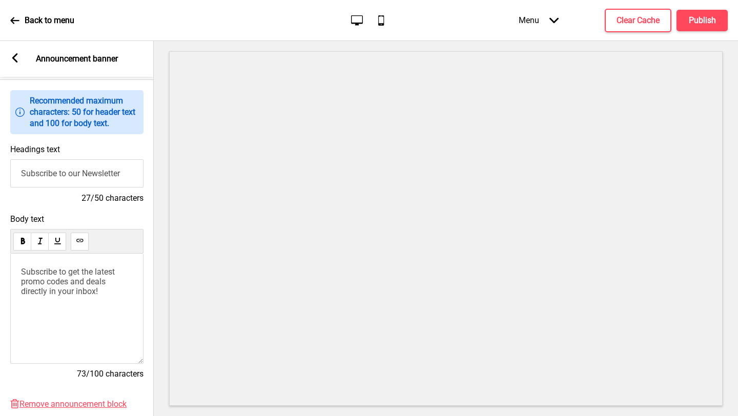
click at [116, 185] on input "Subscribe to our Newsletter" at bounding box center [76, 173] width 133 height 28
drag, startPoint x: 129, startPoint y: 172, endPoint x: 0, endPoint y: 172, distance: 129.2
click at [0, 172] on div "Headings text Subscribe to our Newsletter 27/50 characters" at bounding box center [77, 174] width 154 height 70
type input "Welcome to Director of Porridge"
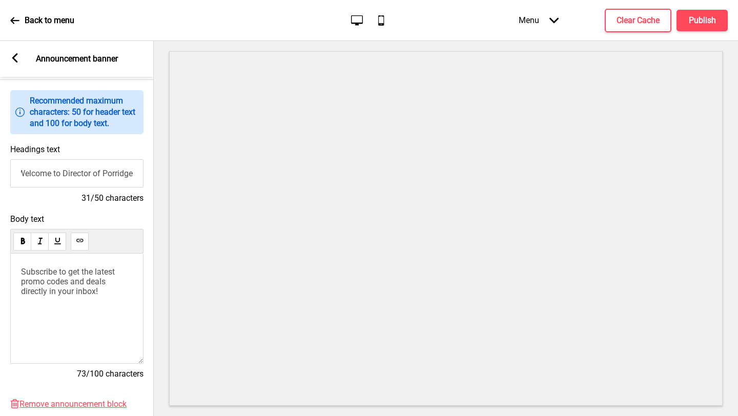
scroll to position [0, 0]
click at [96, 290] on span "Subscribe to get the latest promo codes and deals directly in your inbox!" at bounding box center [69, 281] width 96 height 29
drag, startPoint x: 113, startPoint y: 292, endPoint x: 0, endPoint y: 264, distance: 116.1
click at [0, 272] on div "Body text Subscribe to get the latest promo codes and deals directly in your in…" at bounding box center [77, 301] width 154 height 185
click at [82, 285] on div "Write something ﻿" at bounding box center [76, 309] width 133 height 110
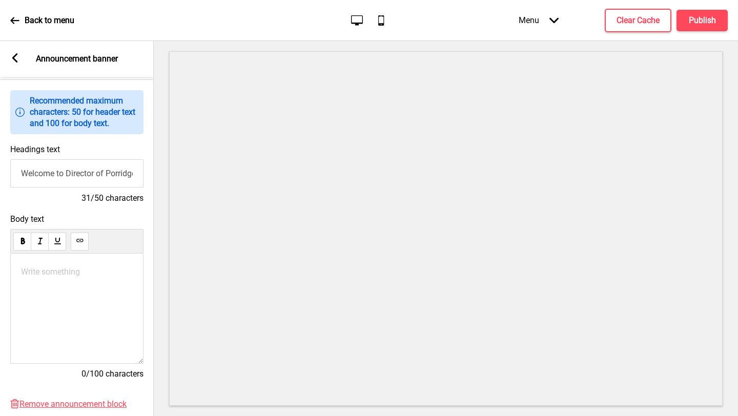
click at [75, 269] on p "Write something ﻿" at bounding box center [77, 272] width 112 height 10
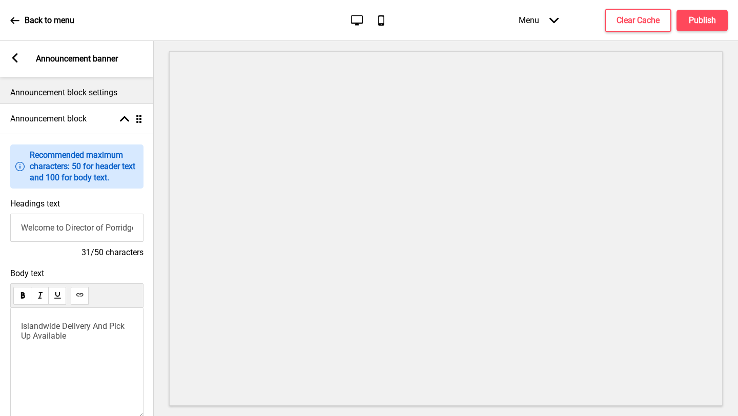
click at [17, 60] on rect at bounding box center [14, 57] width 9 height 9
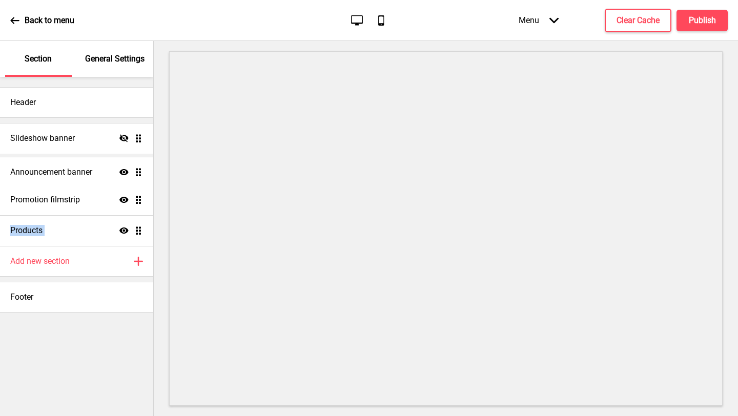
drag, startPoint x: 139, startPoint y: 232, endPoint x: 138, endPoint y: 173, distance: 58.4
click at [138, 173] on ul "Slideshow banner Hide Drag Promotion filmstrip Show Drag Products Show Drag Ann…" at bounding box center [76, 184] width 153 height 123
click at [90, 330] on div "Header Slideshow banner Hide Drag Announcement banner Show Drag Promotion films…" at bounding box center [76, 246] width 153 height 339
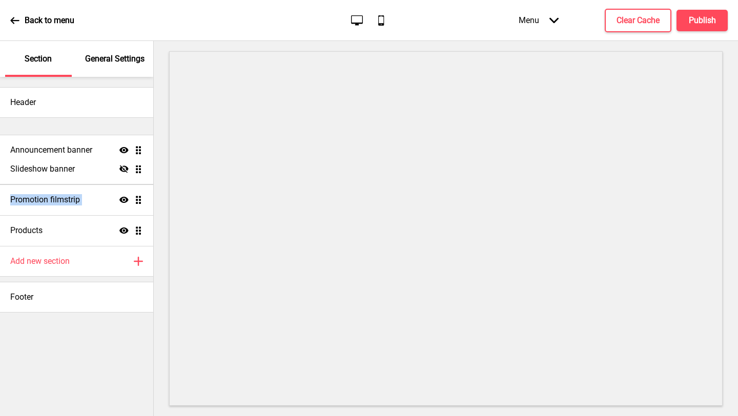
drag, startPoint x: 138, startPoint y: 166, endPoint x: 138, endPoint y: 140, distance: 26.1
click at [138, 139] on ul "Slideshow banner Hide Drag Announcement banner Show Drag Promotion filmstrip Sh…" at bounding box center [76, 184] width 153 height 123
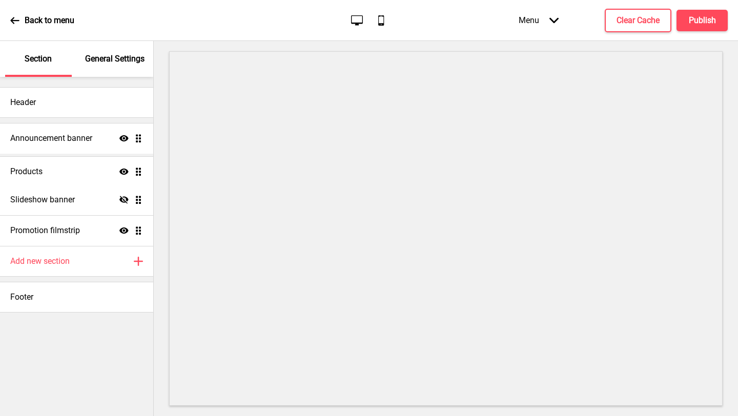
click at [142, 168] on ul "Announcement banner Show Drag Slideshow banner Hide Drag Promotion filmstrip Sh…" at bounding box center [76, 184] width 153 height 123
click at [699, 23] on h4 "Publish" at bounding box center [702, 20] width 27 height 11
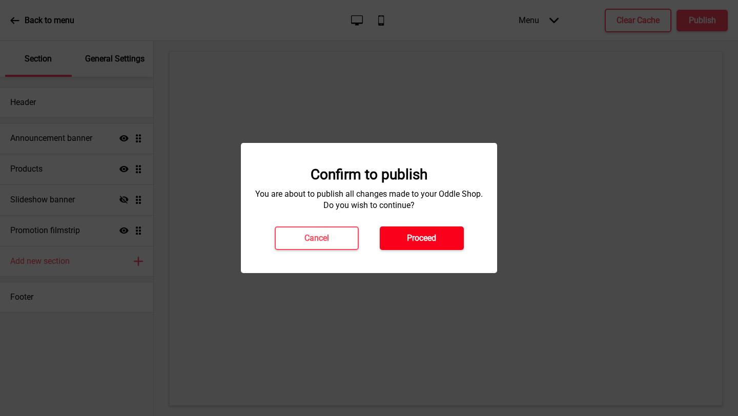
click at [421, 236] on h4 "Proceed" at bounding box center [421, 238] width 29 height 11
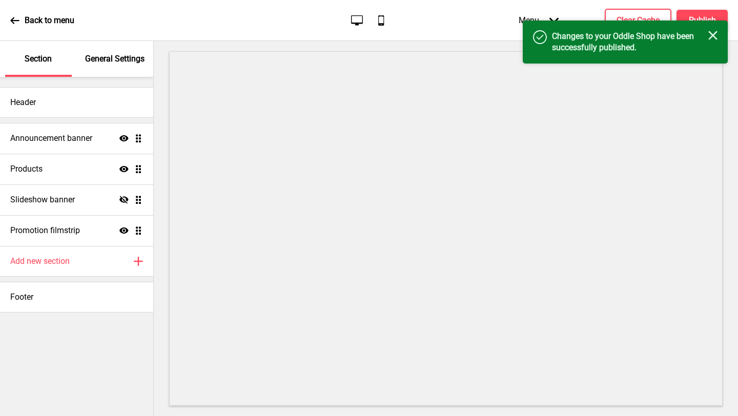
click at [713, 38] on icon "Close" at bounding box center [712, 35] width 9 height 9
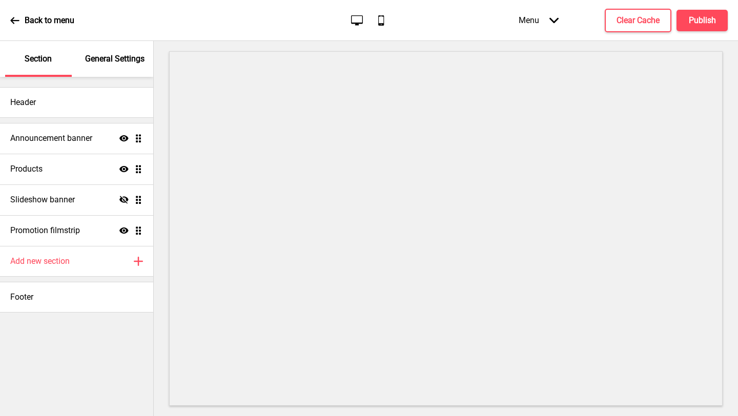
click at [23, 19] on div "Back to menu" at bounding box center [42, 21] width 64 height 28
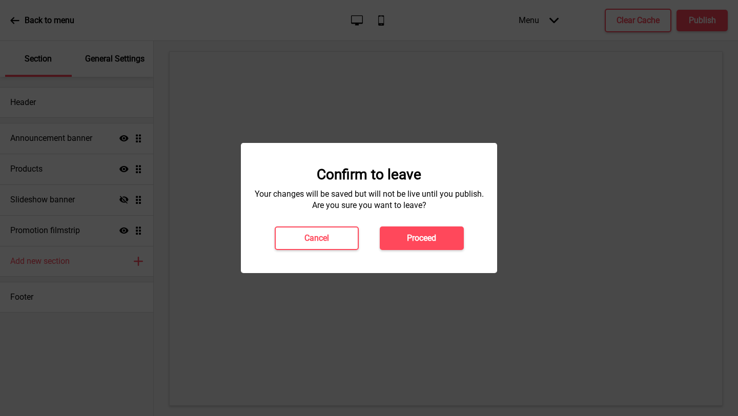
click at [429, 239] on h4 "Proceed" at bounding box center [421, 238] width 29 height 11
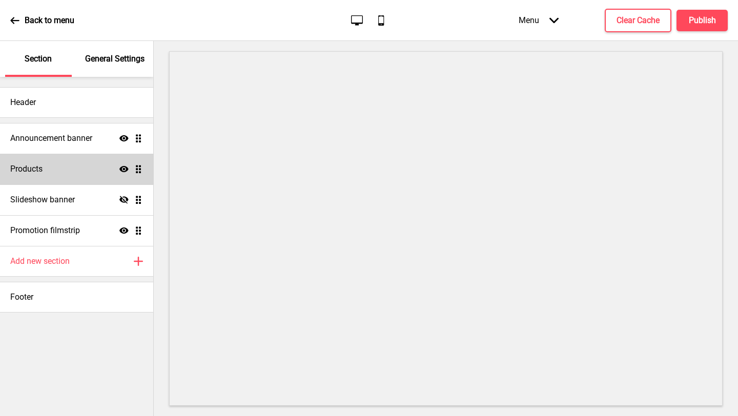
click at [95, 166] on div "Products Show Drag" at bounding box center [76, 169] width 153 height 31
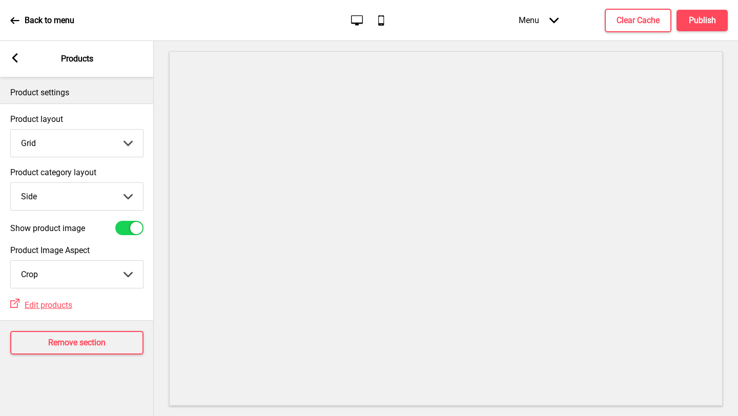
click at [95, 191] on select "Top Side" at bounding box center [77, 196] width 132 height 27
select select "top"
click at [11, 183] on select "Top Side" at bounding box center [77, 196] width 132 height 27
click at [14, 58] on icon at bounding box center [15, 57] width 6 height 9
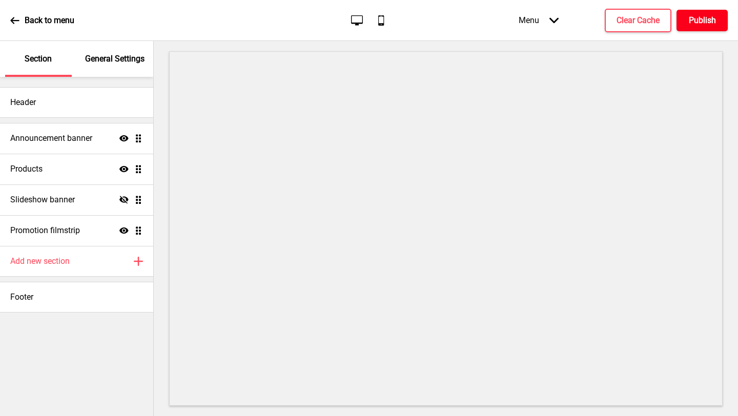
click at [711, 26] on button "Publish" at bounding box center [702, 21] width 51 height 22
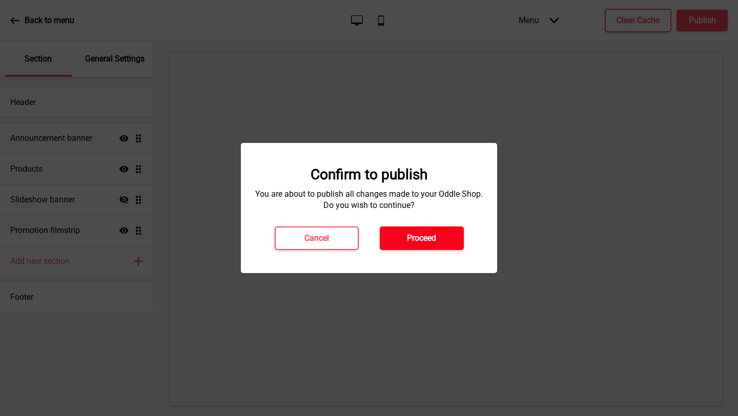
click at [447, 232] on button "Proceed" at bounding box center [422, 239] width 84 height 24
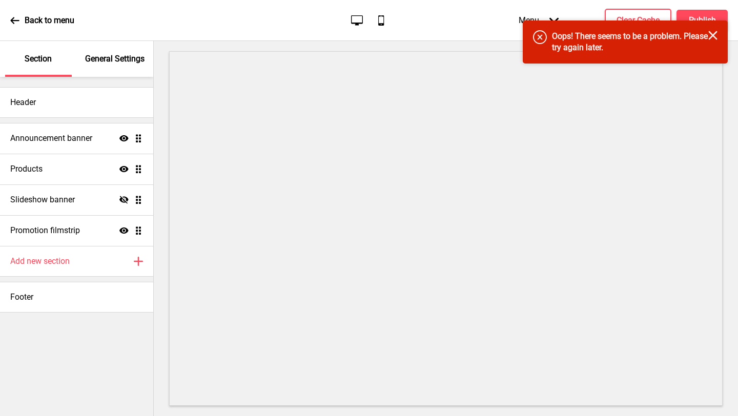
click at [712, 36] on rect at bounding box center [712, 35] width 9 height 9
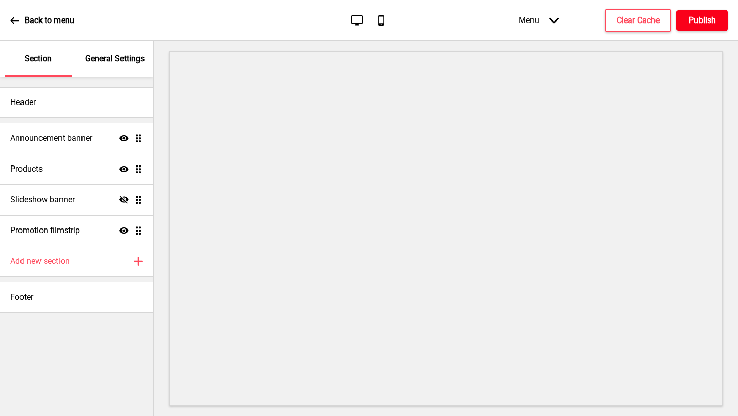
click at [702, 23] on h4 "Publish" at bounding box center [702, 20] width 27 height 11
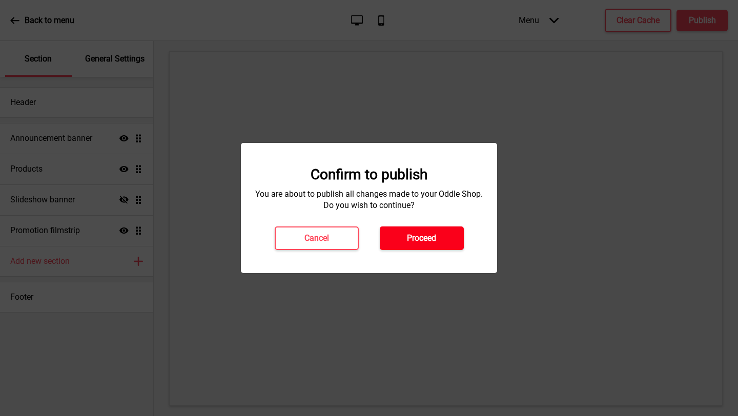
click at [428, 242] on h4 "Proceed" at bounding box center [421, 238] width 29 height 11
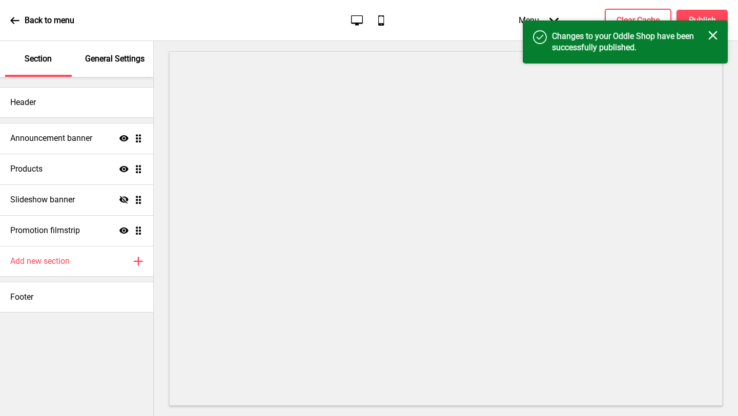
click at [713, 37] on icon "Close" at bounding box center [712, 35] width 9 height 9
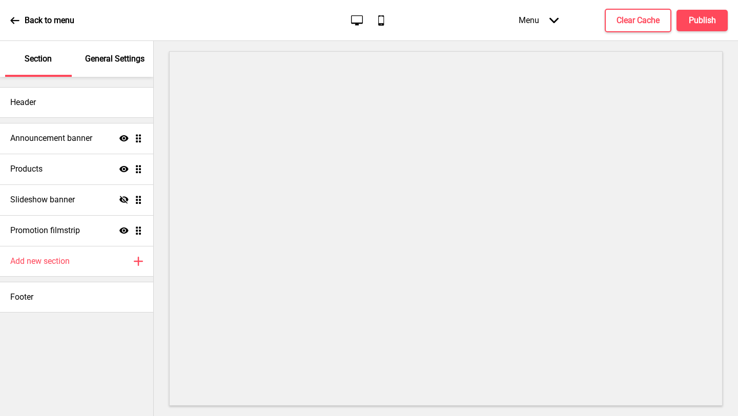
click at [536, 21] on div "Menu Arrow down" at bounding box center [538, 20] width 60 height 30
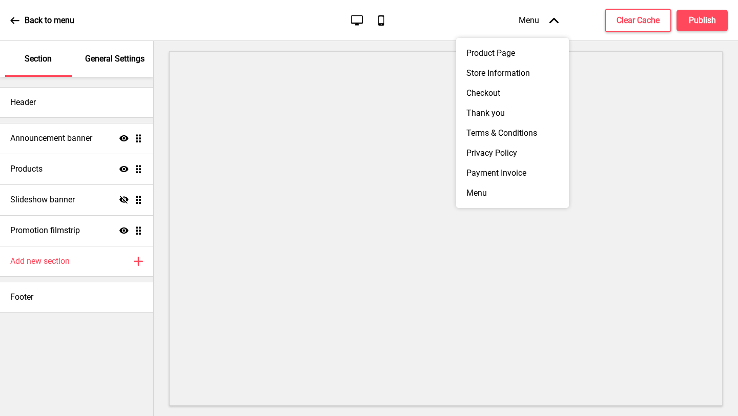
click at [542, 21] on div "Menu Arrow up" at bounding box center [538, 20] width 60 height 30
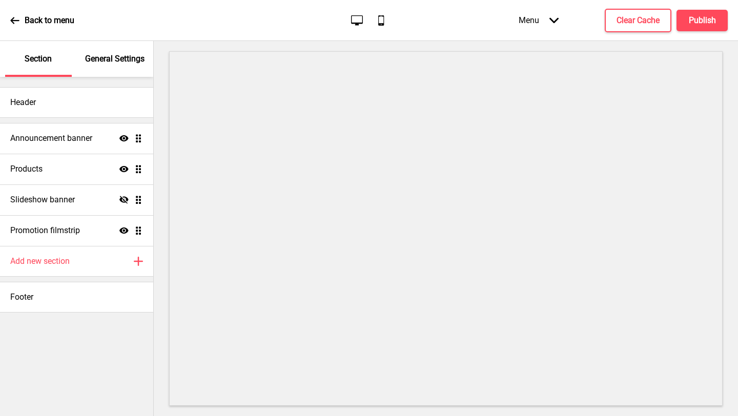
click at [15, 16] on icon at bounding box center [14, 20] width 9 height 9
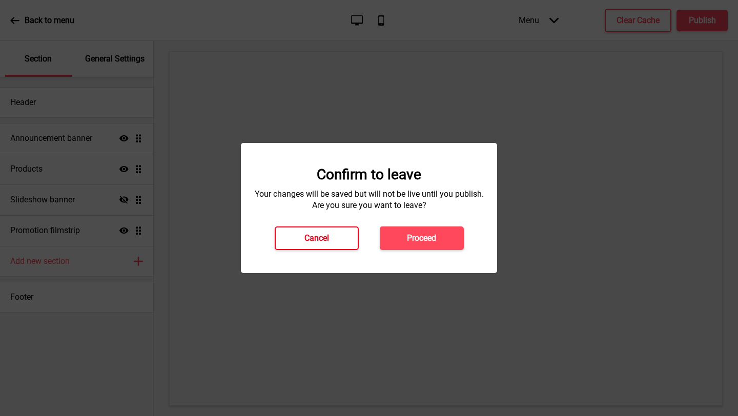
click at [337, 240] on button "Cancel" at bounding box center [317, 239] width 84 height 24
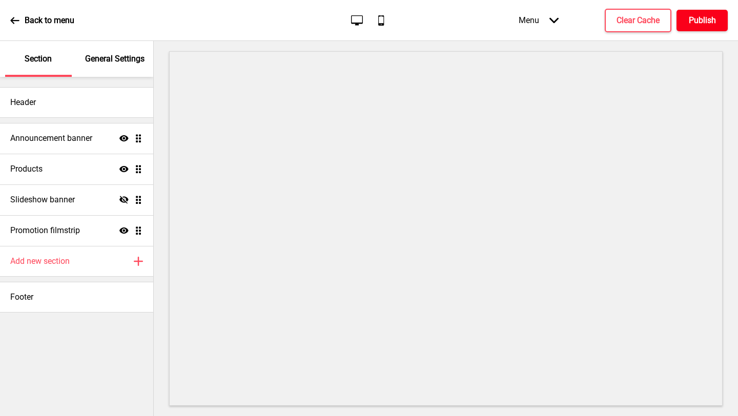
click at [714, 17] on h4 "Publish" at bounding box center [702, 20] width 27 height 11
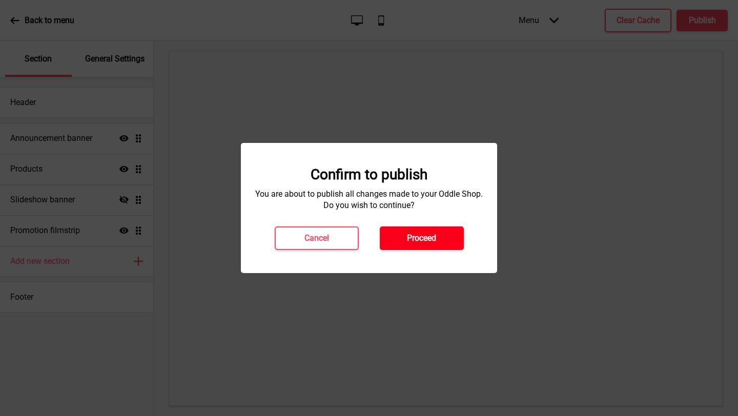
click at [430, 239] on h4 "Proceed" at bounding box center [421, 238] width 29 height 11
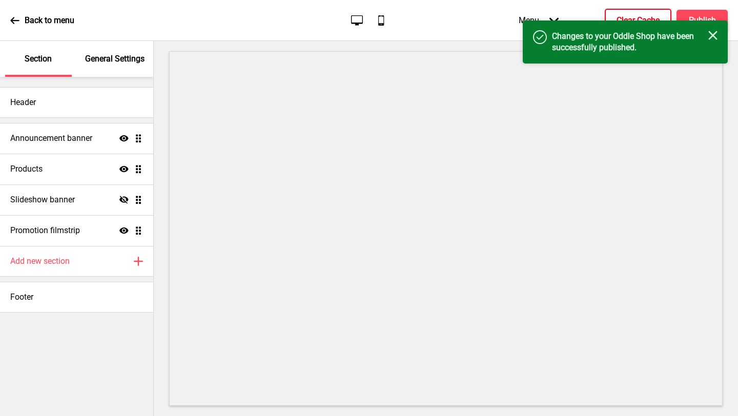
click at [628, 13] on button "Clear Cache" at bounding box center [638, 21] width 67 height 24
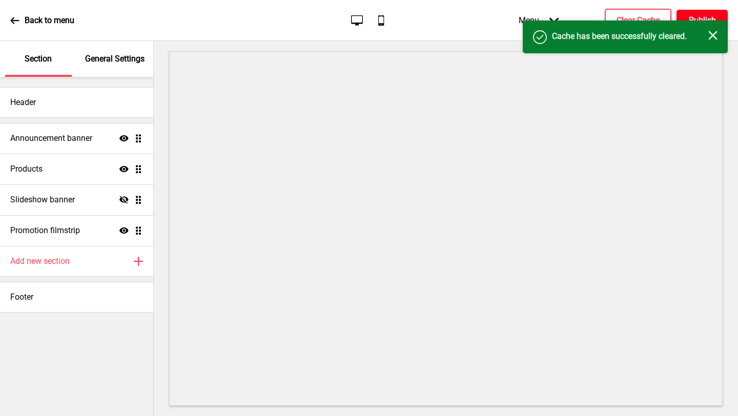
click at [698, 15] on h4 "Publish" at bounding box center [702, 20] width 27 height 11
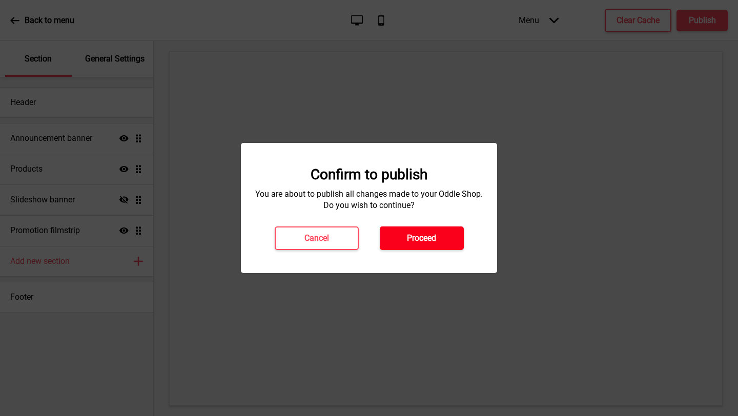
click at [427, 244] on button "Proceed" at bounding box center [422, 239] width 84 height 24
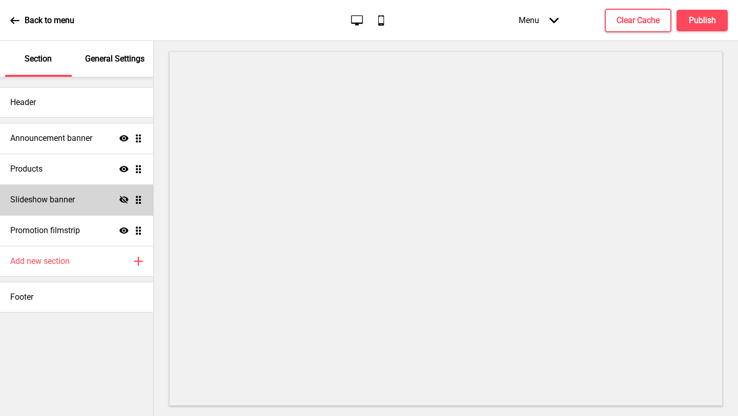
click at [123, 200] on icon at bounding box center [123, 200] width 9 height 8
click at [77, 199] on div "Slideshow banner Show Drag" at bounding box center [76, 200] width 153 height 31
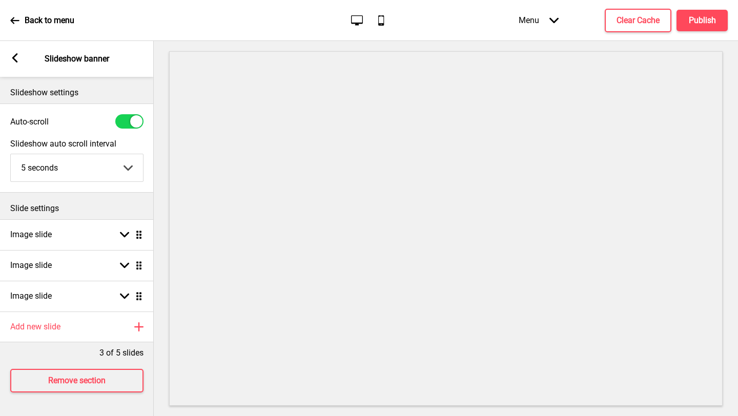
click at [9, 61] on div "Arrow left Slideshow banner" at bounding box center [77, 59] width 154 height 36
click at [19, 56] on rect at bounding box center [14, 57] width 9 height 9
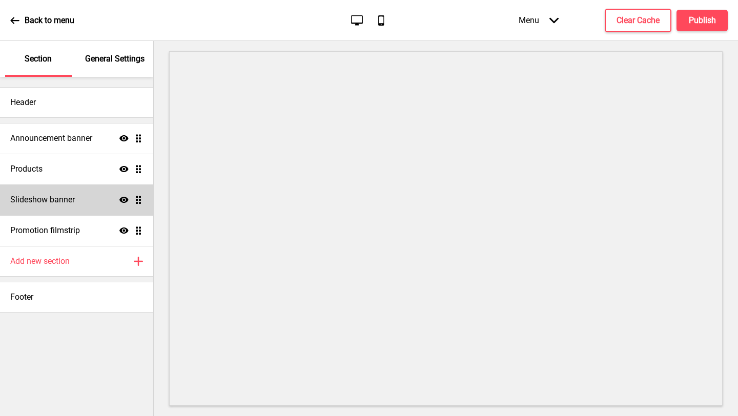
drag, startPoint x: 139, startPoint y: 204, endPoint x: 139, endPoint y: 195, distance: 9.7
click at [139, 195] on div "Slideshow banner Show Drag" at bounding box center [76, 200] width 153 height 31
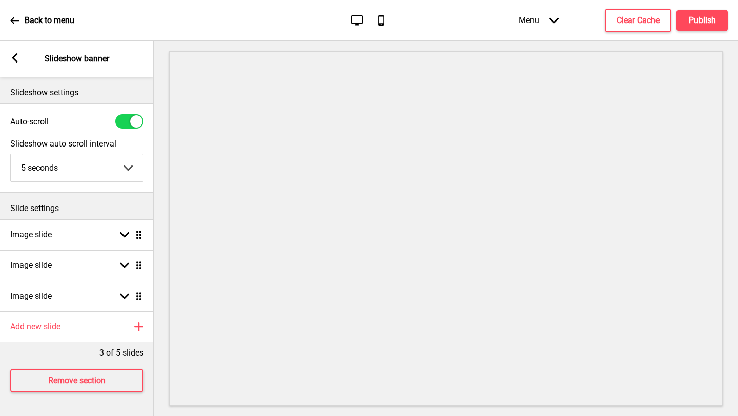
click at [10, 58] on icon "Arrow left" at bounding box center [14, 57] width 9 height 9
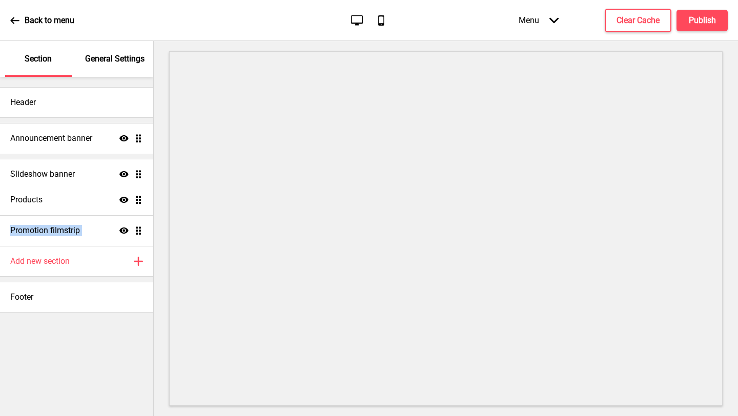
drag, startPoint x: 139, startPoint y: 200, endPoint x: 137, endPoint y: 175, distance: 25.7
click at [137, 175] on ul "Announcement banner Show Drag Products Show Drag Slideshow banner Show Drag Pro…" at bounding box center [76, 184] width 153 height 123
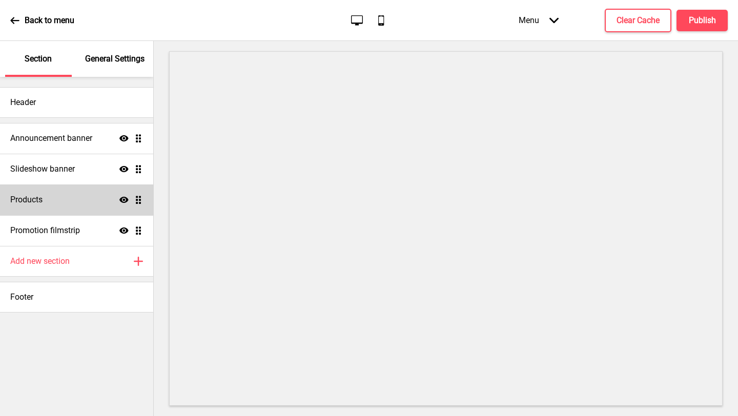
click at [94, 202] on div "Products Show Drag" at bounding box center [76, 200] width 153 height 31
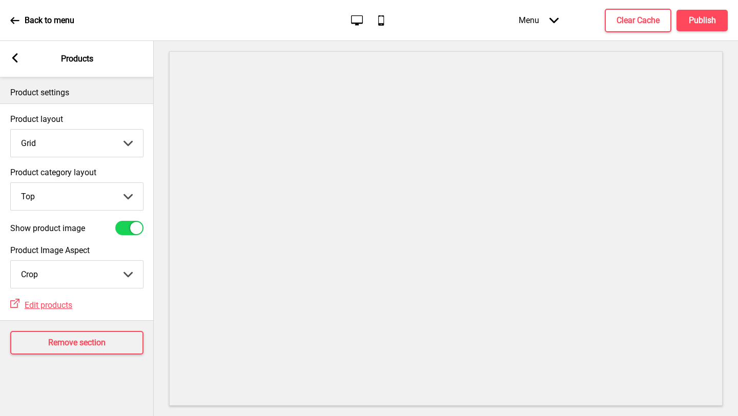
click at [12, 64] on div "Arrow left" at bounding box center [14, 58] width 9 height 11
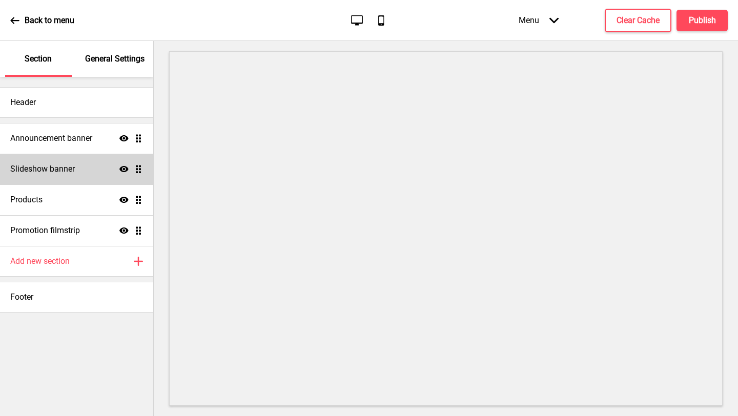
click at [76, 172] on div "Slideshow banner Show Drag" at bounding box center [76, 169] width 153 height 31
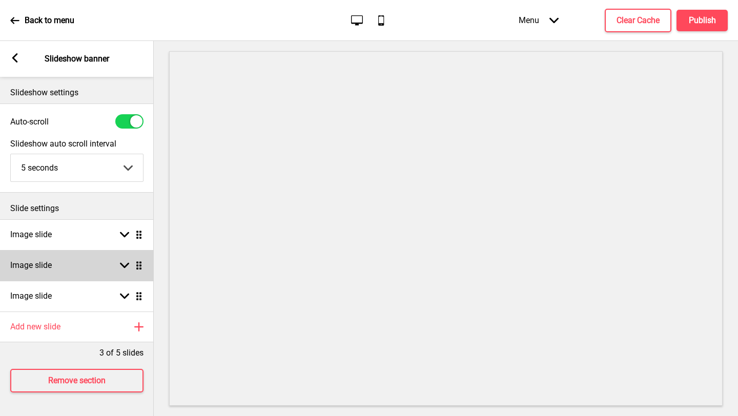
click at [127, 262] on rect at bounding box center [124, 265] width 9 height 9
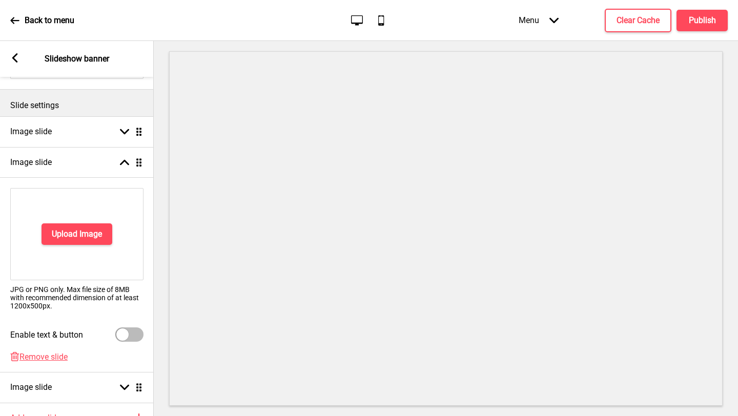
scroll to position [191, 0]
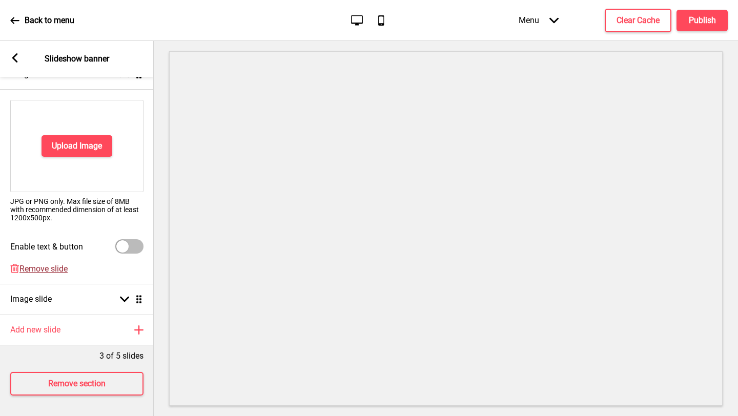
click at [53, 268] on span "Remove slide" at bounding box center [43, 269] width 48 height 10
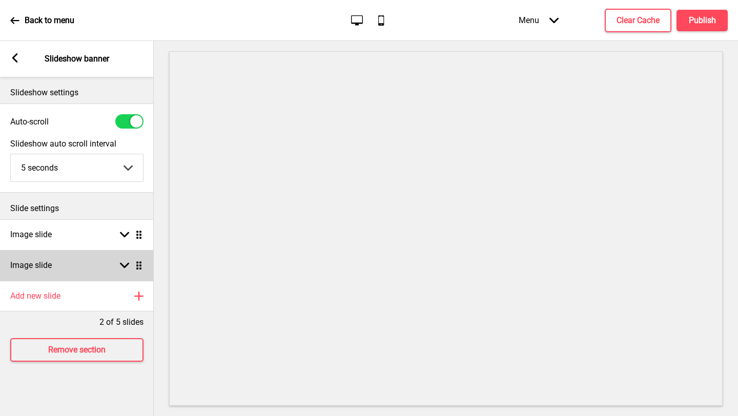
click at [125, 261] on rect at bounding box center [124, 265] width 9 height 9
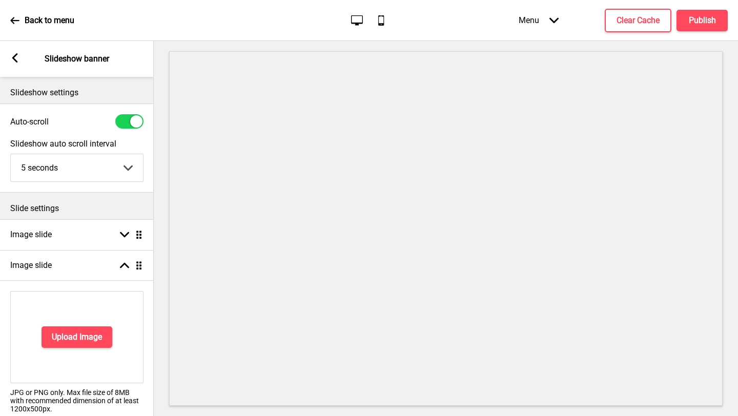
scroll to position [126, 0]
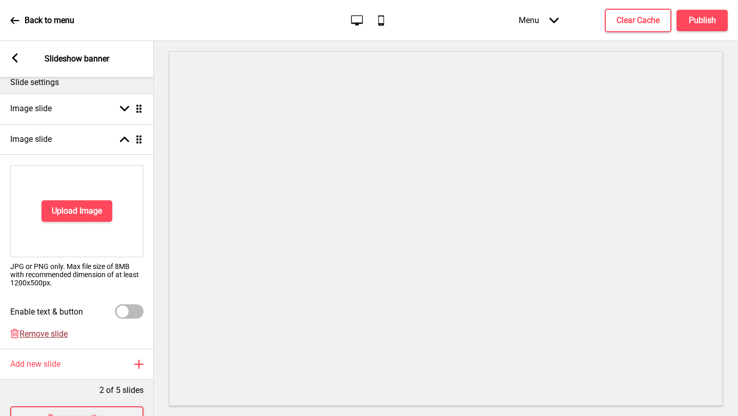
click at [48, 334] on span "Remove slide" at bounding box center [43, 334] width 48 height 10
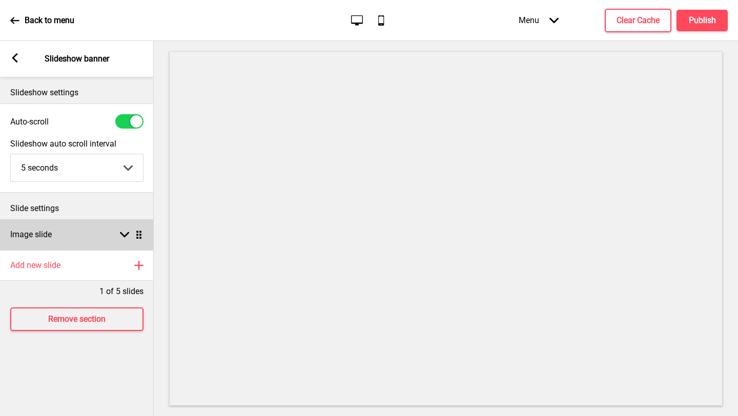
click at [77, 240] on div "Image slide Arrow down Drag" at bounding box center [77, 234] width 154 height 31
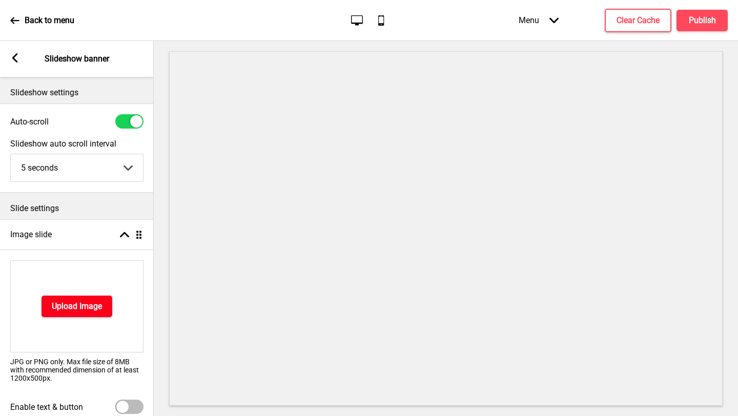
click at [91, 306] on h4 "Upload Image" at bounding box center [77, 306] width 50 height 11
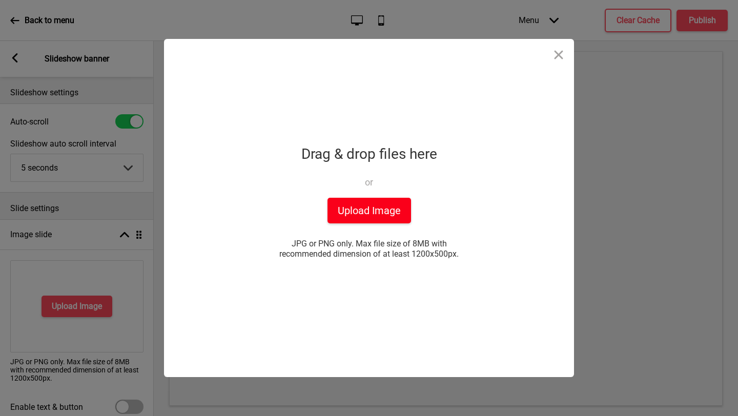
click at [363, 211] on button "Upload Image" at bounding box center [369, 211] width 84 height 26
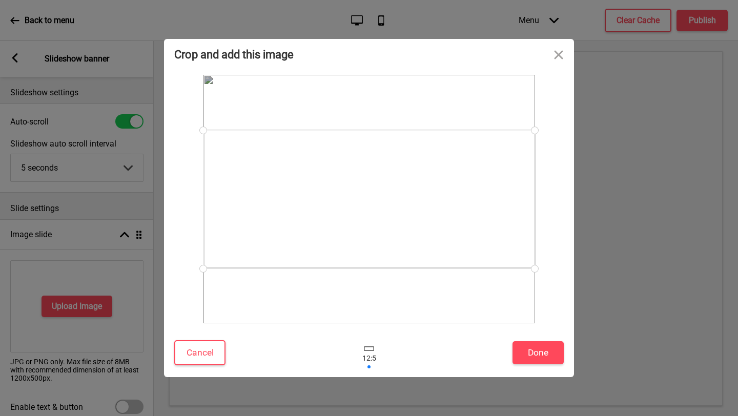
drag, startPoint x: 533, startPoint y: 267, endPoint x: 528, endPoint y: 290, distance: 23.4
click at [528, 290] on div at bounding box center [369, 199] width 332 height 249
drag, startPoint x: 536, startPoint y: 271, endPoint x: 526, endPoint y: 349, distance: 78.5
click at [526, 349] on div "Crop and add this image Cancel Done" at bounding box center [369, 208] width 410 height 338
drag, startPoint x: 355, startPoint y: 231, endPoint x: 363, endPoint y: 242, distance: 14.2
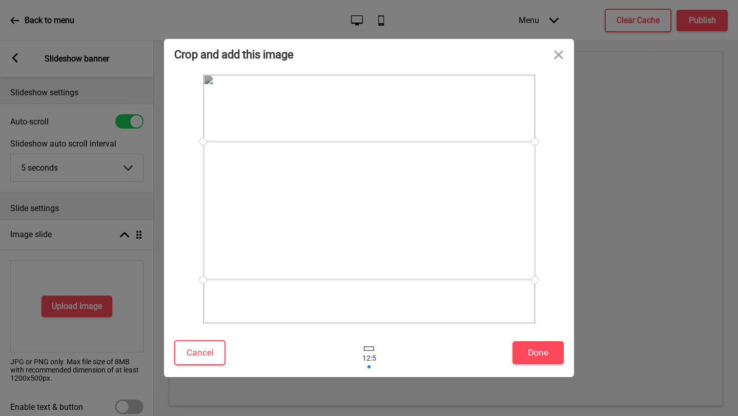
click at [363, 242] on div at bounding box center [369, 210] width 332 height 138
click at [543, 353] on button "Done" at bounding box center [538, 352] width 51 height 23
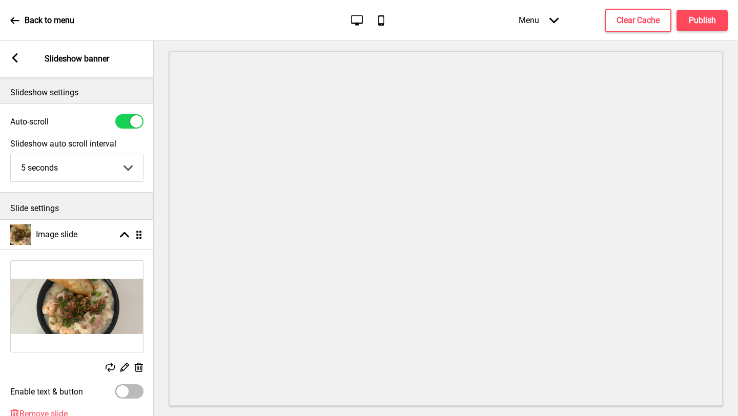
click at [15, 59] on icon at bounding box center [15, 57] width 6 height 9
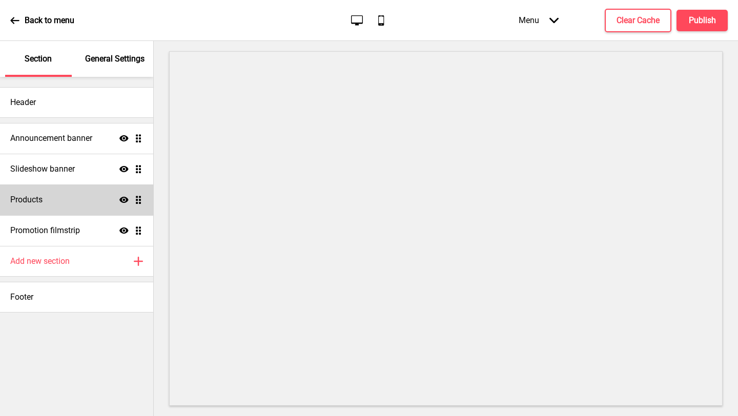
click at [76, 202] on div "Products Show Drag" at bounding box center [76, 200] width 153 height 31
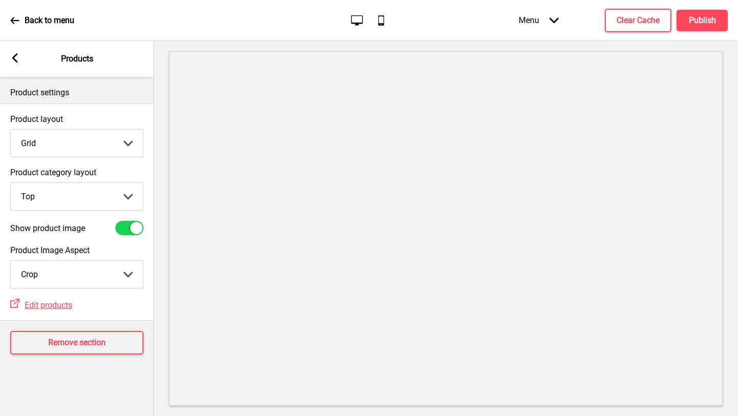
click at [14, 54] on rect at bounding box center [14, 57] width 9 height 9
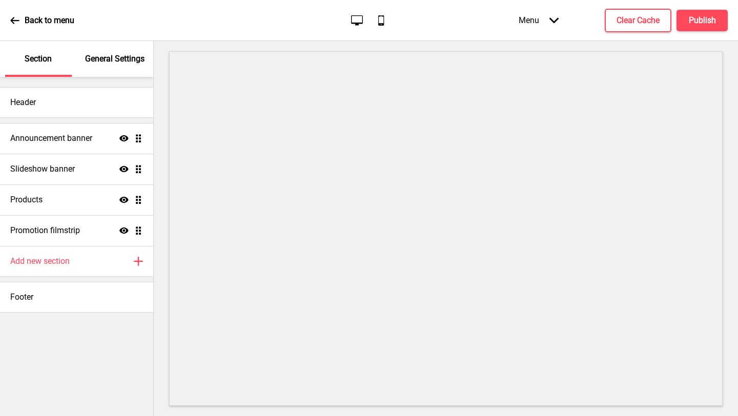
click at [108, 54] on p "General Settings" at bounding box center [114, 58] width 59 height 11
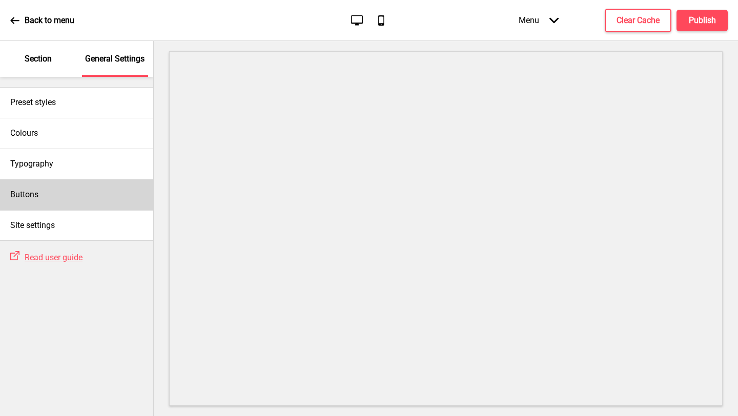
click at [85, 193] on div "Buttons" at bounding box center [76, 194] width 153 height 31
select select "square"
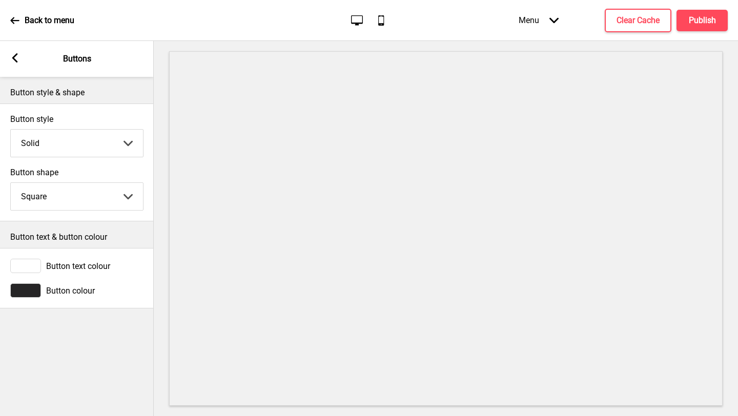
click at [98, 293] on div "Button colour" at bounding box center [76, 290] width 133 height 14
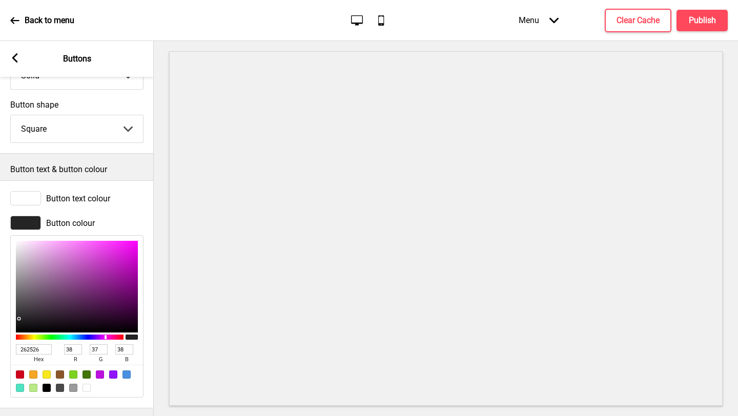
scroll to position [70, 0]
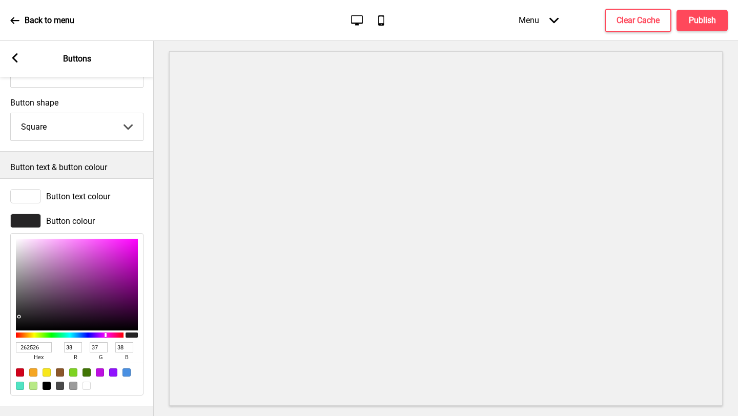
click at [36, 351] on input "262526" at bounding box center [34, 347] width 36 height 10
paste input "fe3e3a"
type input "fe3e3a"
type input "254"
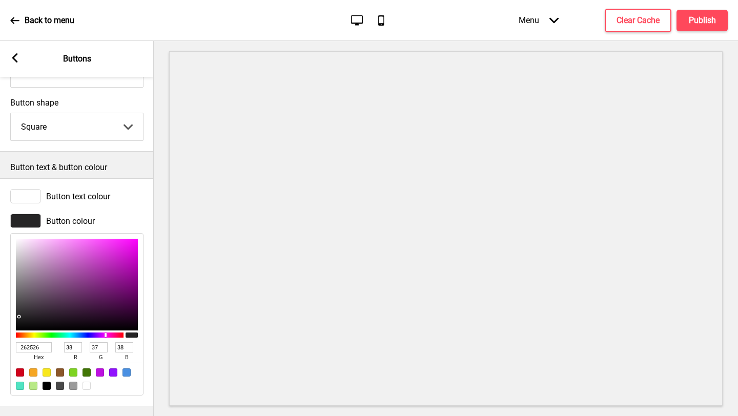
type input "62"
type input "58"
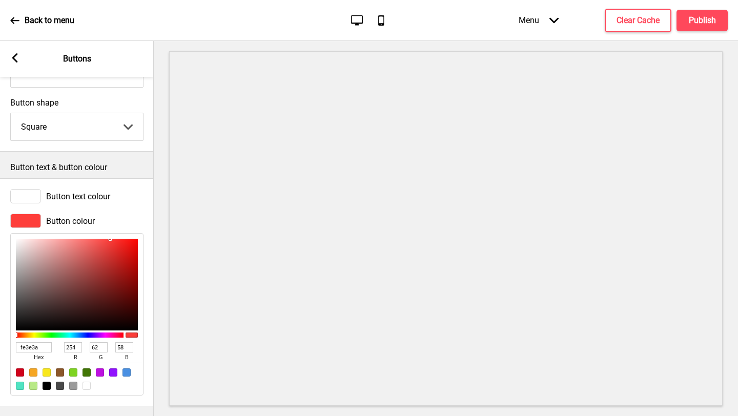
type input "FE3E3A"
click at [18, 57] on rect at bounding box center [14, 57] width 9 height 9
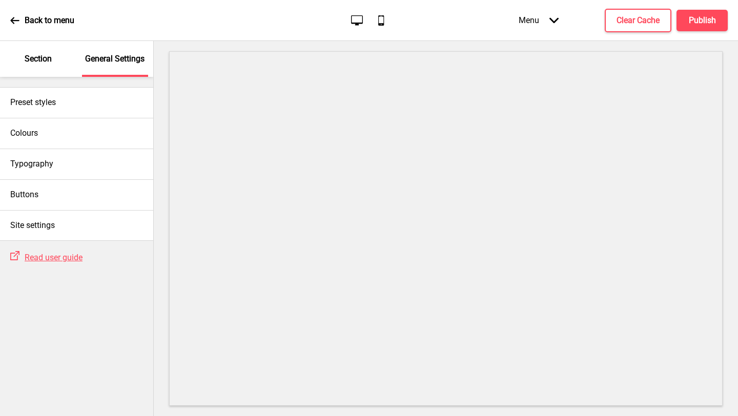
click at [15, 15] on div "Back to menu" at bounding box center [42, 21] width 64 height 28
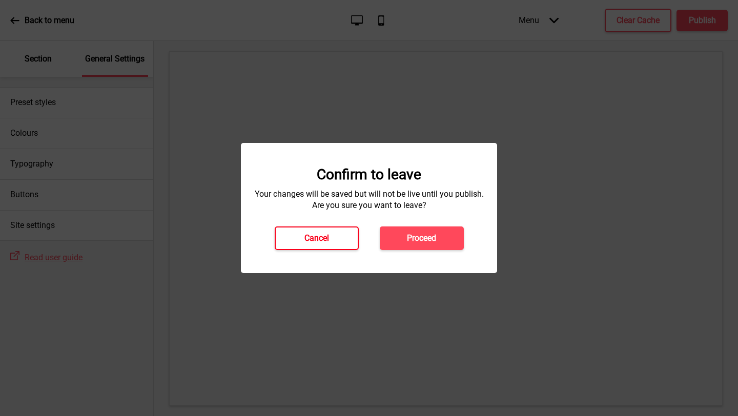
click at [298, 242] on button "Cancel" at bounding box center [317, 239] width 84 height 24
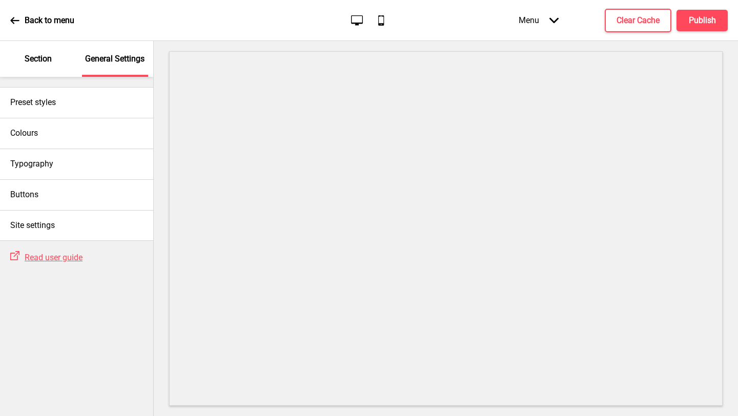
click at [40, 49] on div "Section" at bounding box center [38, 59] width 67 height 36
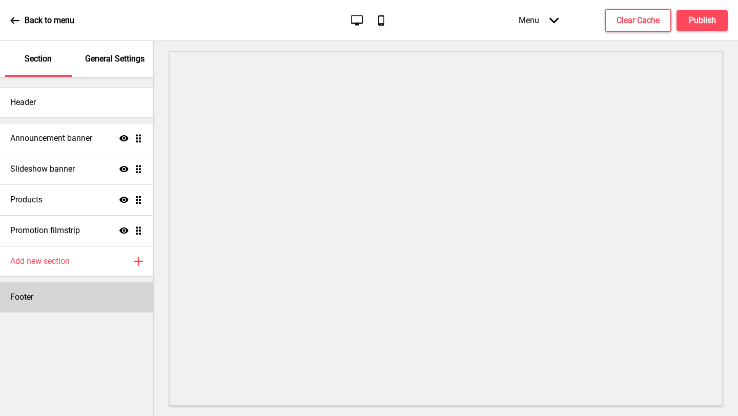
click at [48, 287] on div "Footer" at bounding box center [76, 297] width 153 height 31
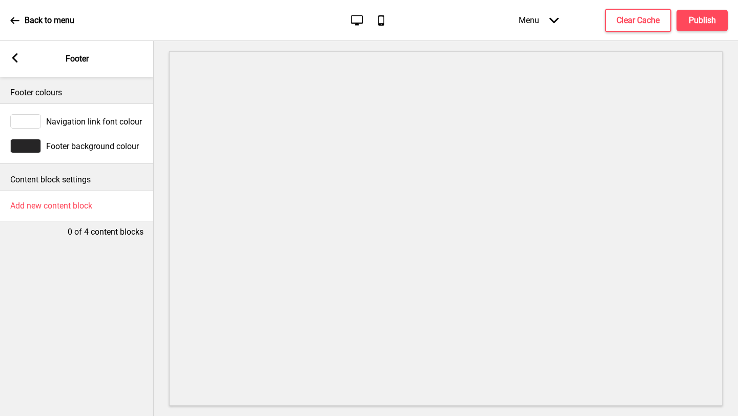
click at [108, 142] on span "Footer background colour" at bounding box center [92, 146] width 93 height 10
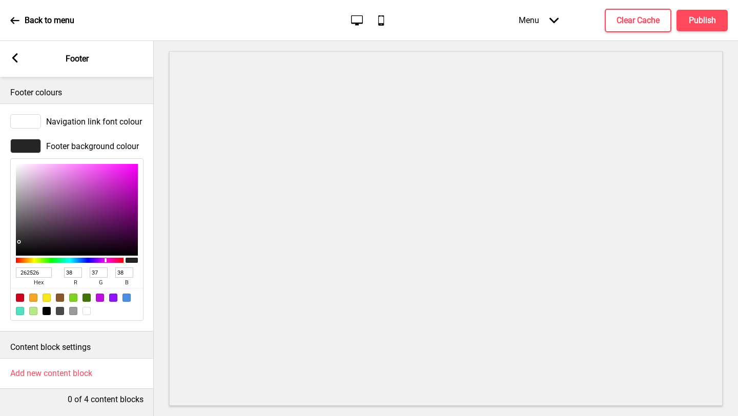
click at [28, 270] on input "262526" at bounding box center [34, 273] width 36 height 10
paste input "fe3e3a"
click at [30, 272] on input "2526" at bounding box center [34, 273] width 36 height 10
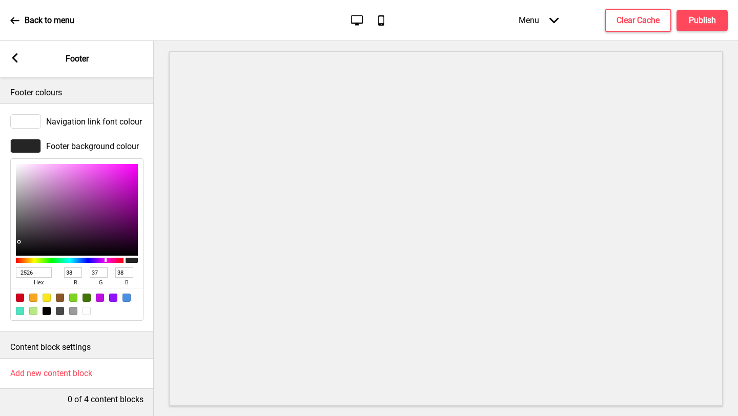
paste input "fe3e3a"
type input "fe3e3a"
type input "254"
type input "62"
type input "58"
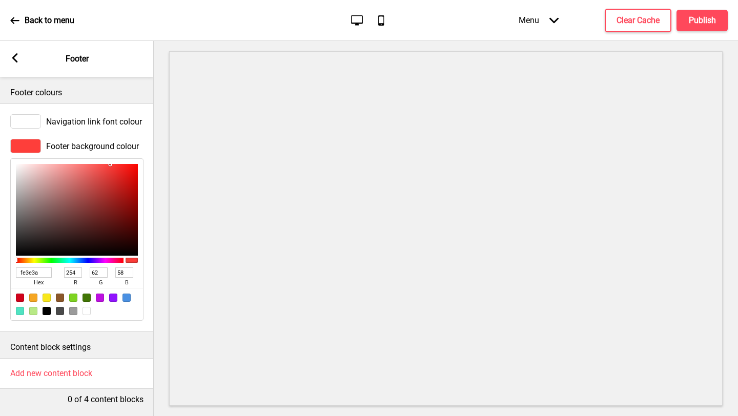
type input "FE3E3A"
click at [16, 54] on icon at bounding box center [15, 57] width 6 height 9
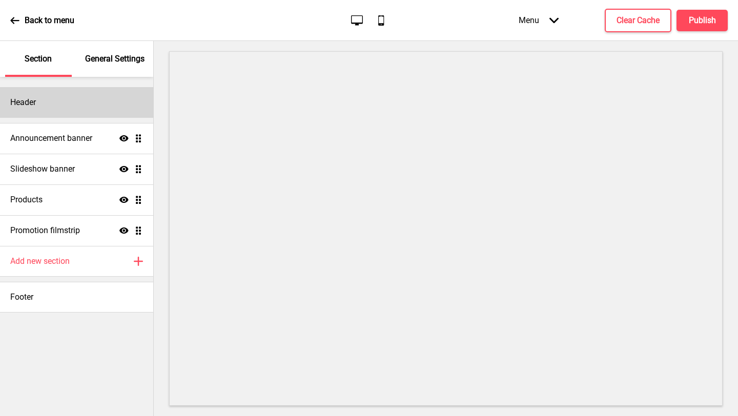
click at [88, 106] on div "Header" at bounding box center [76, 102] width 153 height 31
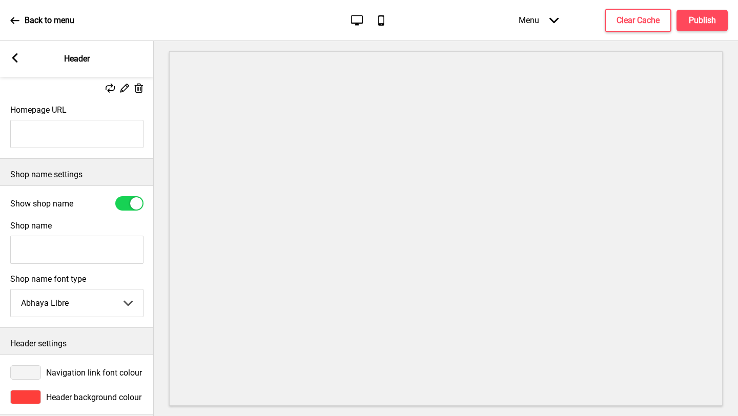
scroll to position [162, 0]
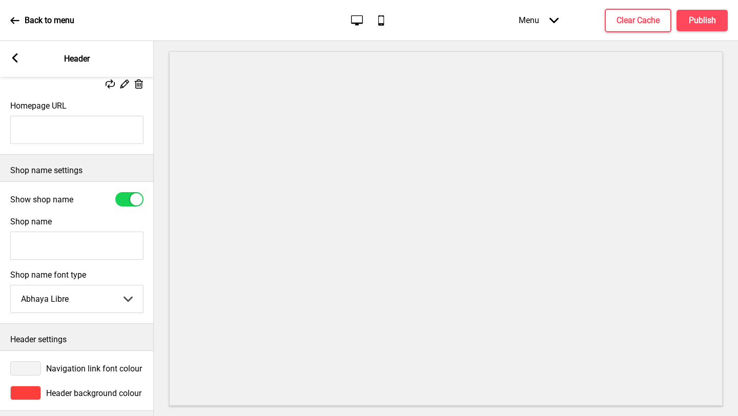
click at [131, 182] on div "Show shop name Shop name Shop name font type Abhaya Libre Abhaya Libre Abril Fa…" at bounding box center [77, 252] width 154 height 142
click at [131, 192] on div at bounding box center [129, 199] width 28 height 14
checkbox input "false"
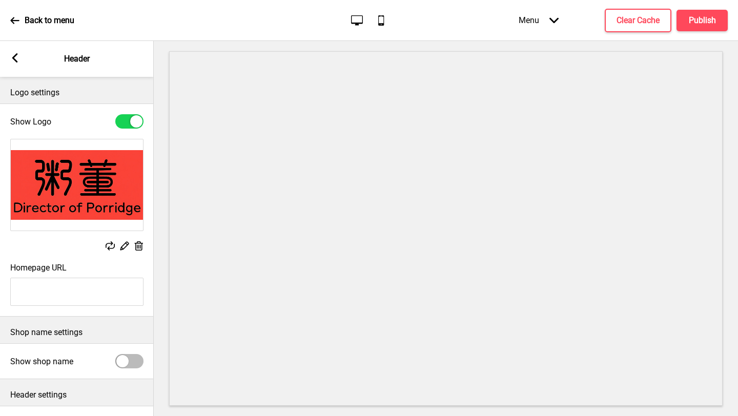
scroll to position [60, 0]
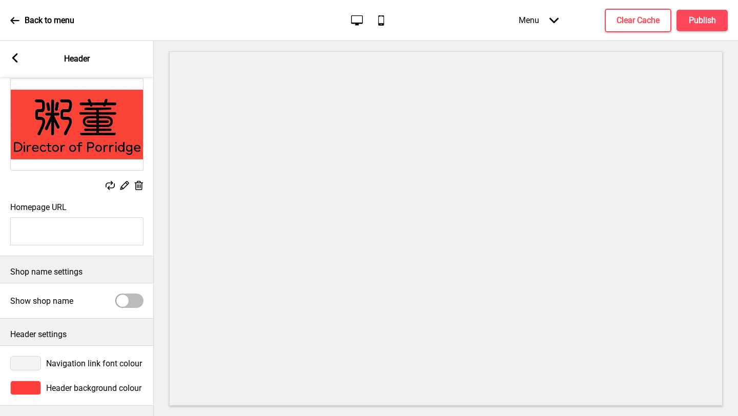
click at [14, 56] on icon at bounding box center [15, 57] width 6 height 9
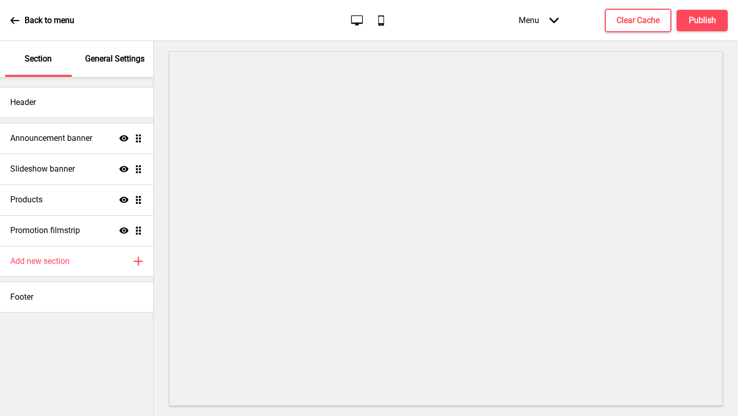
click at [125, 58] on p "General Settings" at bounding box center [114, 58] width 59 height 11
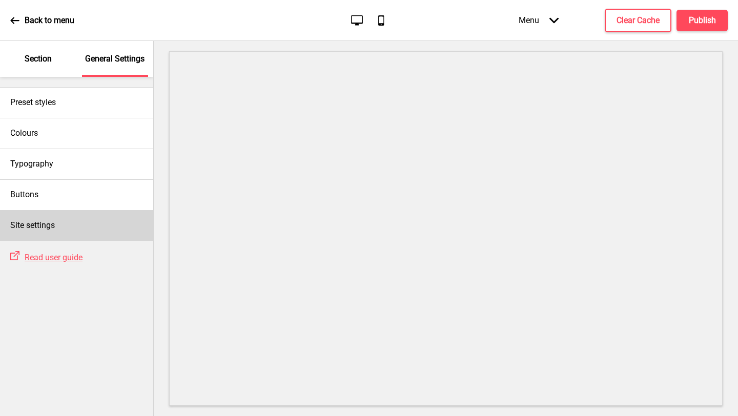
click at [87, 214] on div "Site settings" at bounding box center [76, 225] width 153 height 31
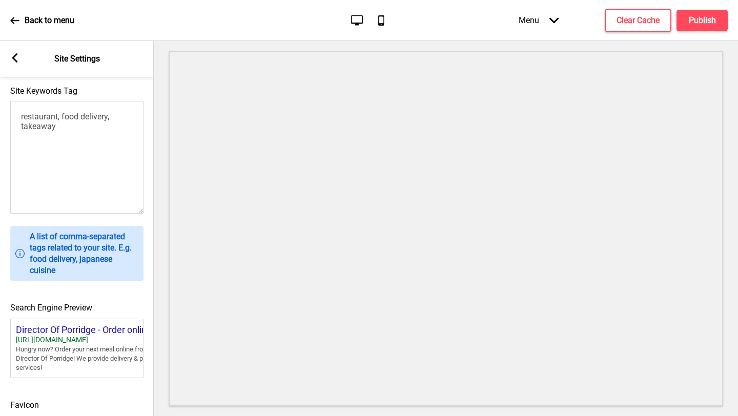
scroll to position [404, 0]
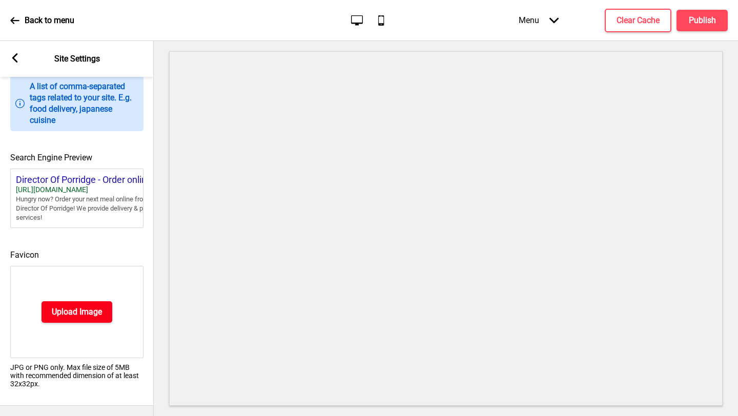
click at [78, 316] on h4 "Upload Image" at bounding box center [77, 311] width 50 height 11
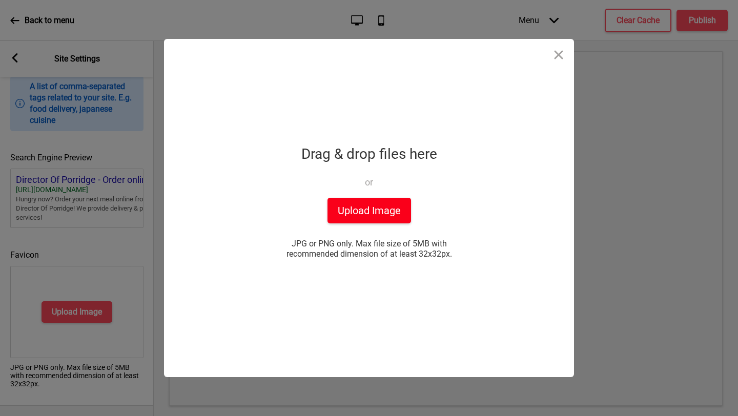
click at [355, 218] on button "Upload Image" at bounding box center [369, 211] width 84 height 26
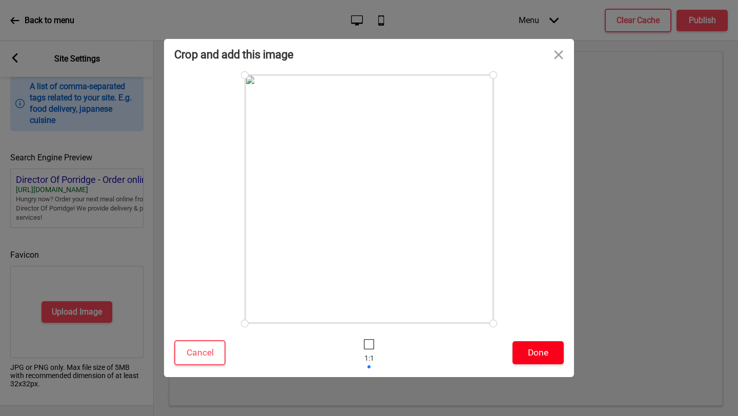
click at [545, 358] on button "Done" at bounding box center [538, 352] width 51 height 23
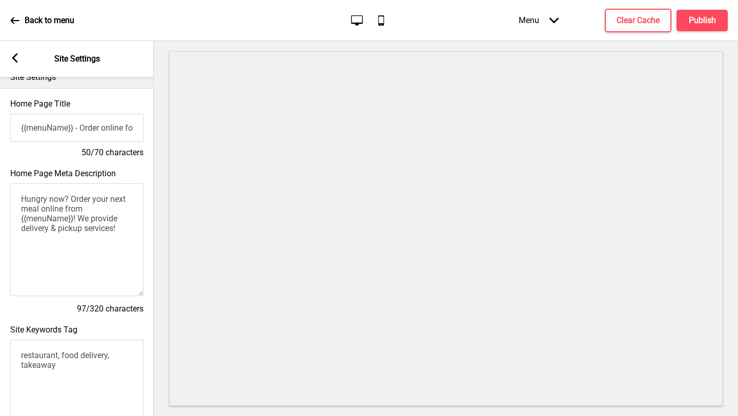
scroll to position [0, 0]
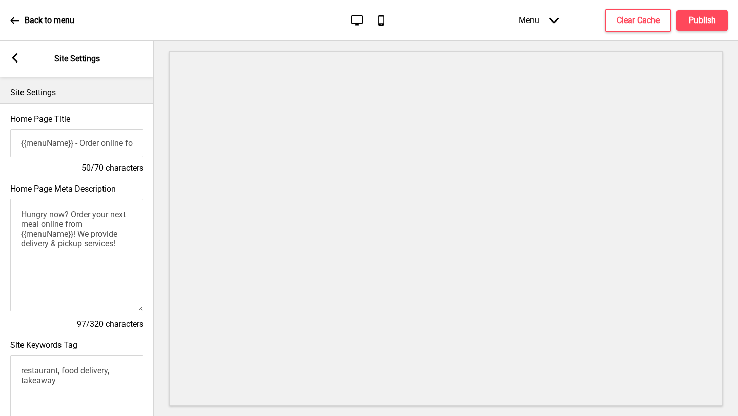
click at [16, 57] on rect at bounding box center [14, 57] width 9 height 9
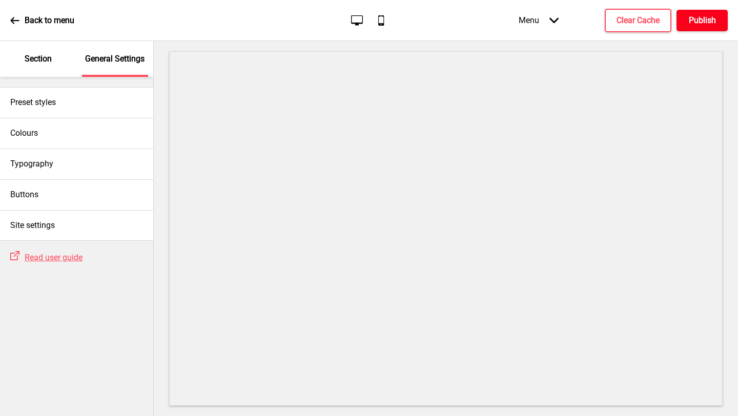
click at [693, 24] on h4 "Publish" at bounding box center [702, 20] width 27 height 11
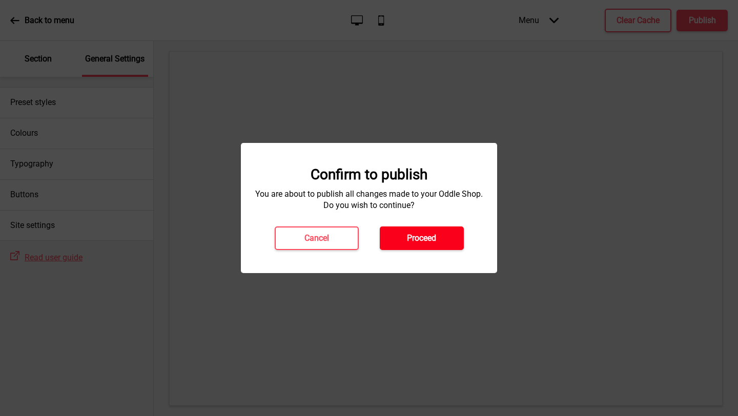
click at [439, 230] on button "Proceed" at bounding box center [422, 239] width 84 height 24
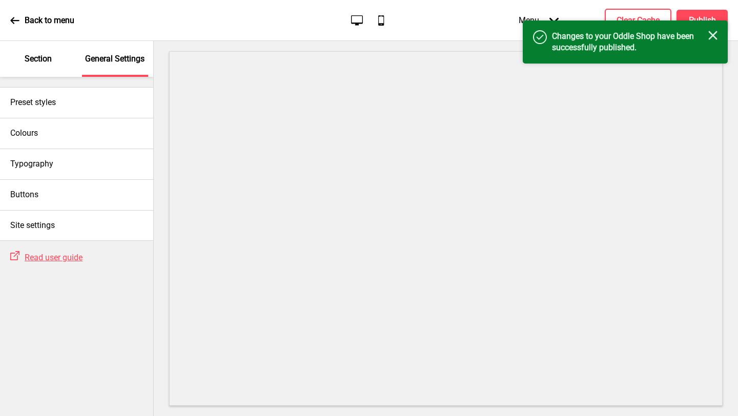
click at [715, 32] on icon "Close" at bounding box center [712, 35] width 9 height 9
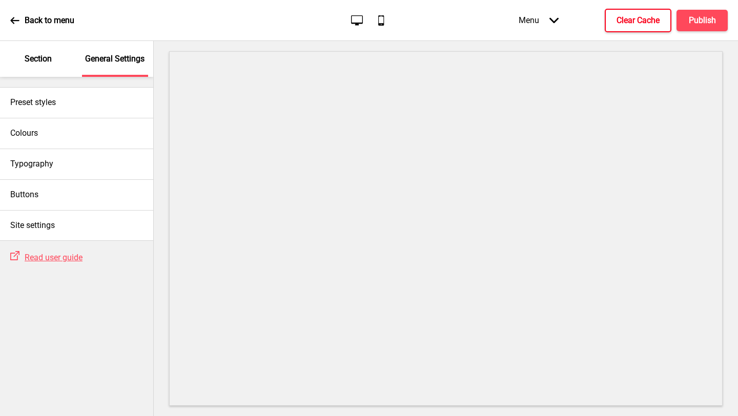
click at [647, 28] on button "Clear Cache" at bounding box center [638, 21] width 67 height 24
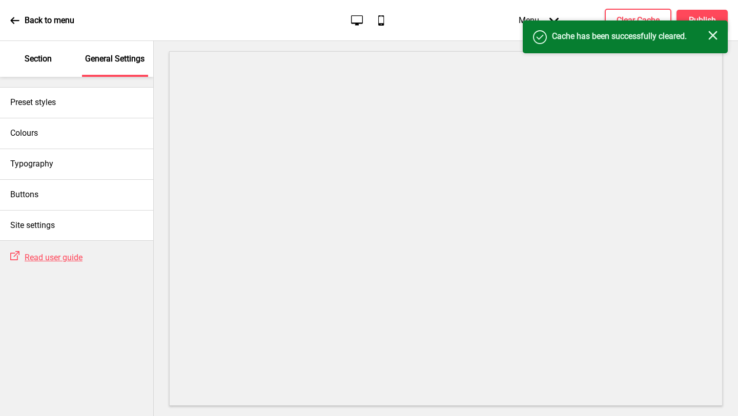
click at [713, 32] on icon "Close" at bounding box center [712, 35] width 9 height 9
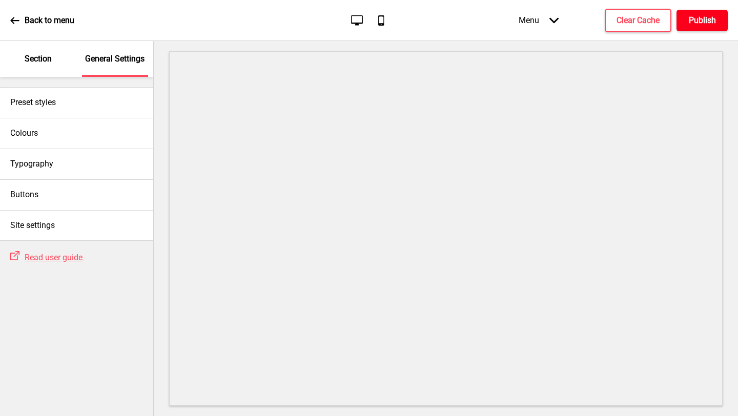
click at [706, 23] on h4 "Publish" at bounding box center [702, 20] width 27 height 11
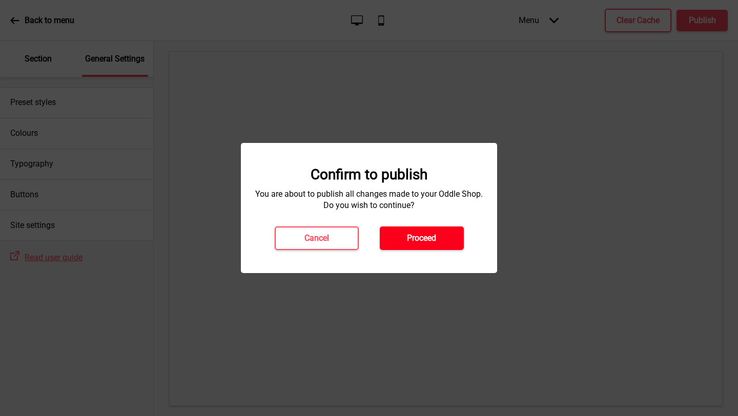
click at [428, 239] on h4 "Proceed" at bounding box center [421, 238] width 29 height 11
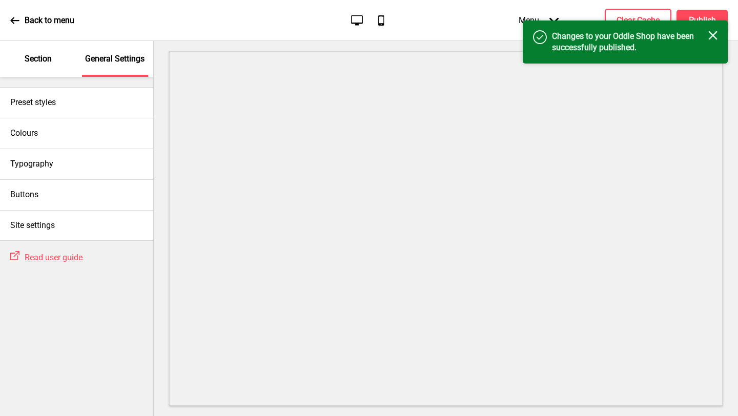
click at [709, 39] on rect at bounding box center [712, 35] width 9 height 9
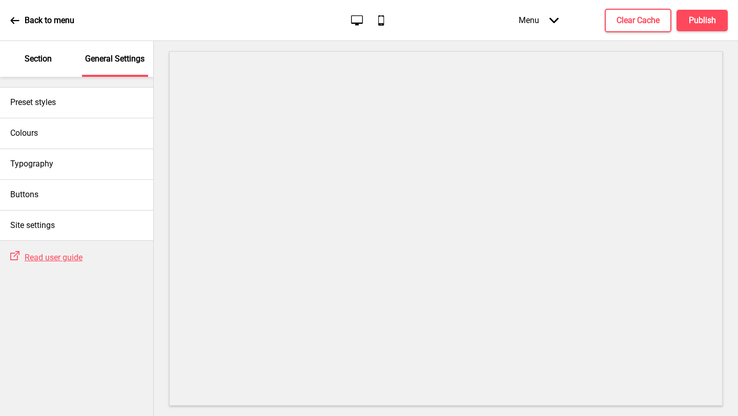
click at [17, 18] on icon at bounding box center [14, 20] width 9 height 9
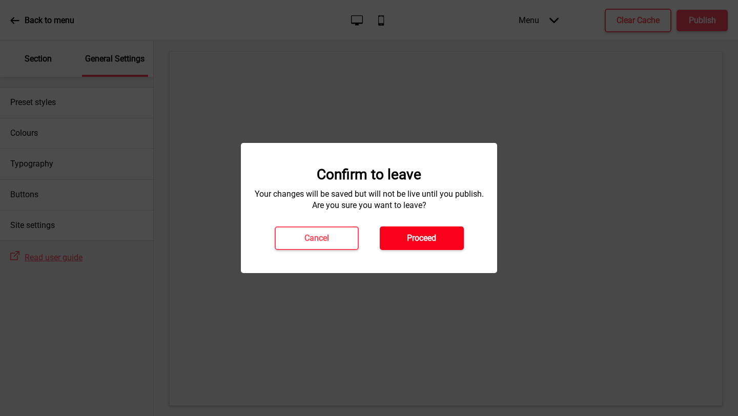
click at [418, 240] on h4 "Proceed" at bounding box center [421, 238] width 29 height 11
